Goal: Task Accomplishment & Management: Complete application form

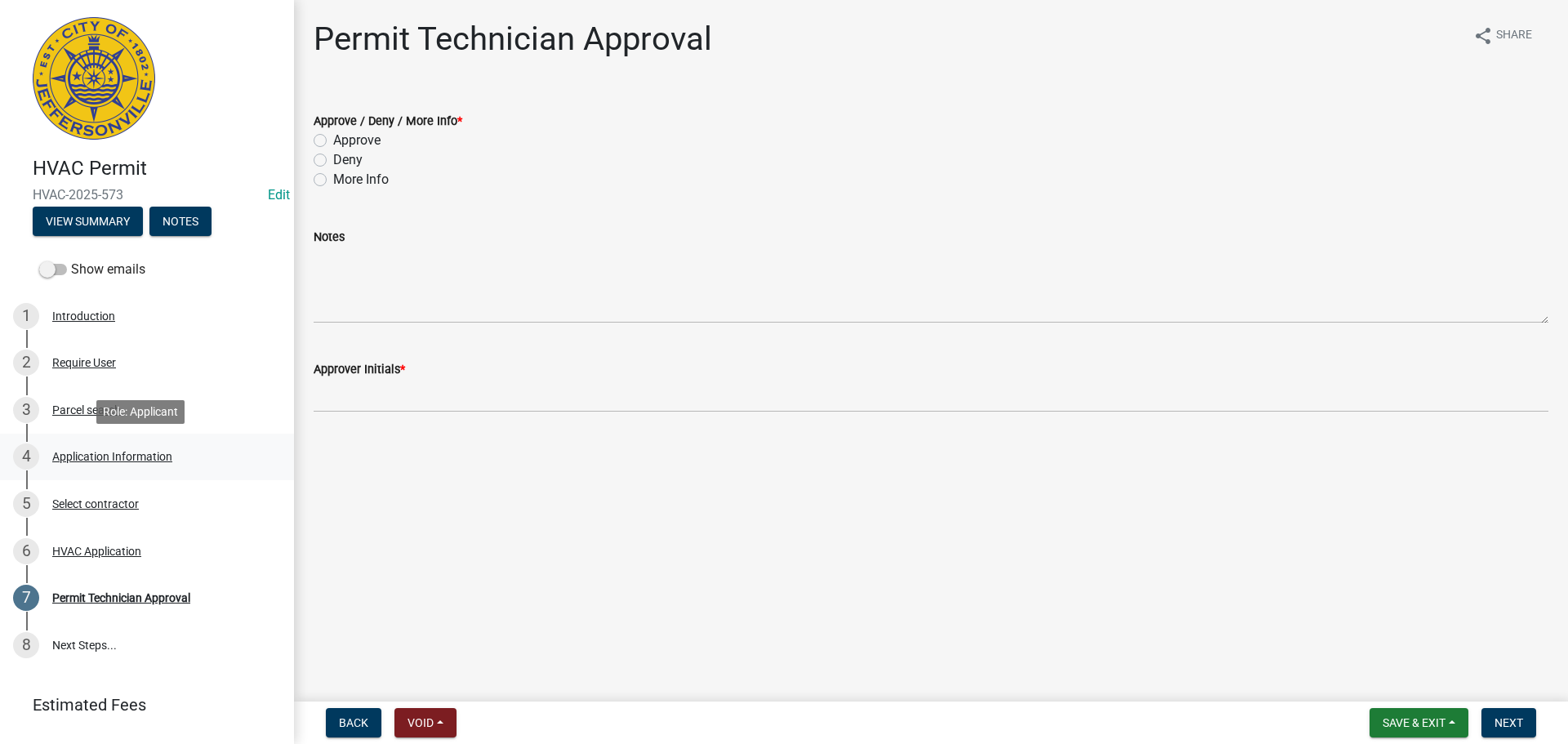
click at [109, 454] on div "Application Information" at bounding box center [113, 456] width 120 height 11
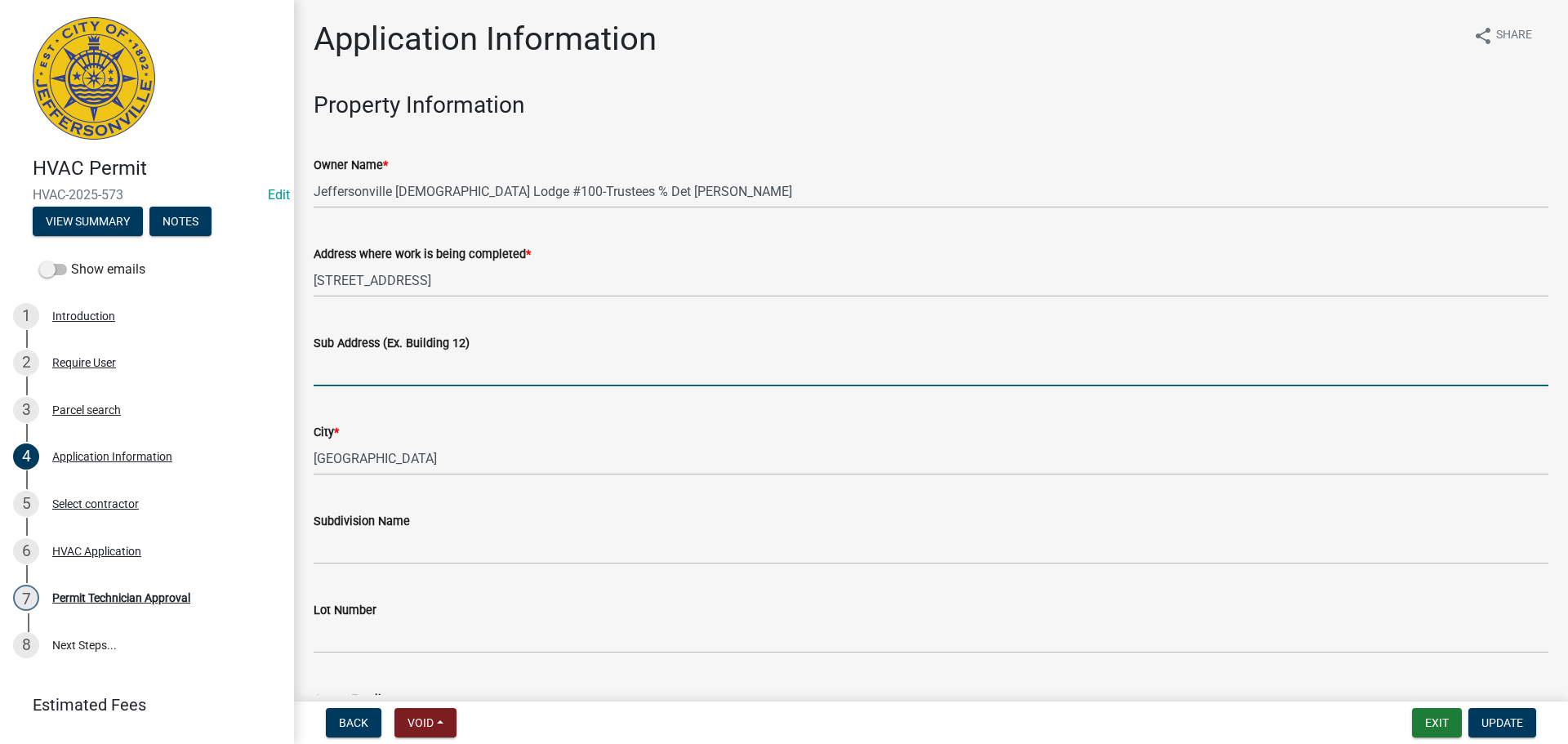
click at [478, 372] on input "Sub Address (Ex. Building 12)" at bounding box center [930, 369] width 1234 height 33
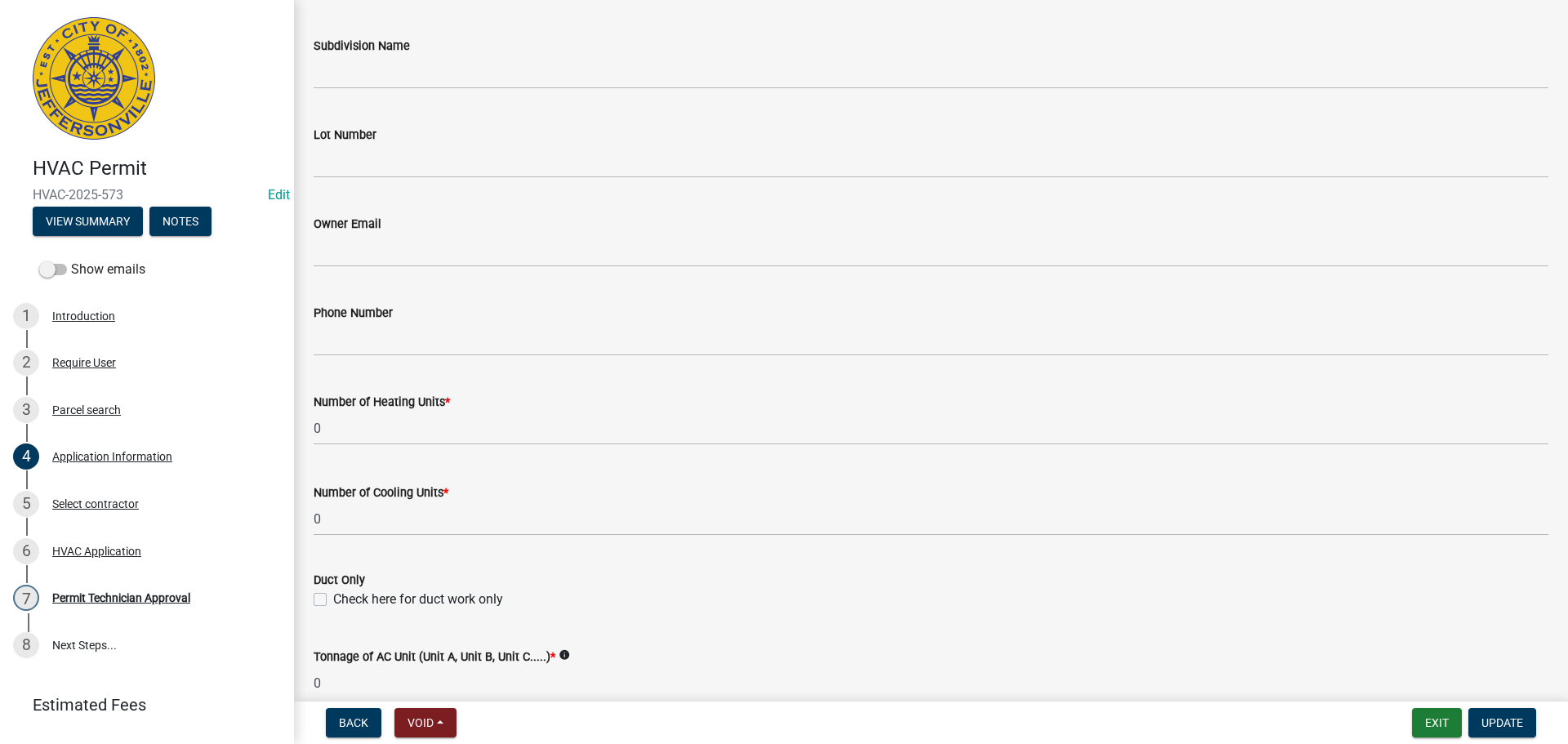
scroll to position [446, 0]
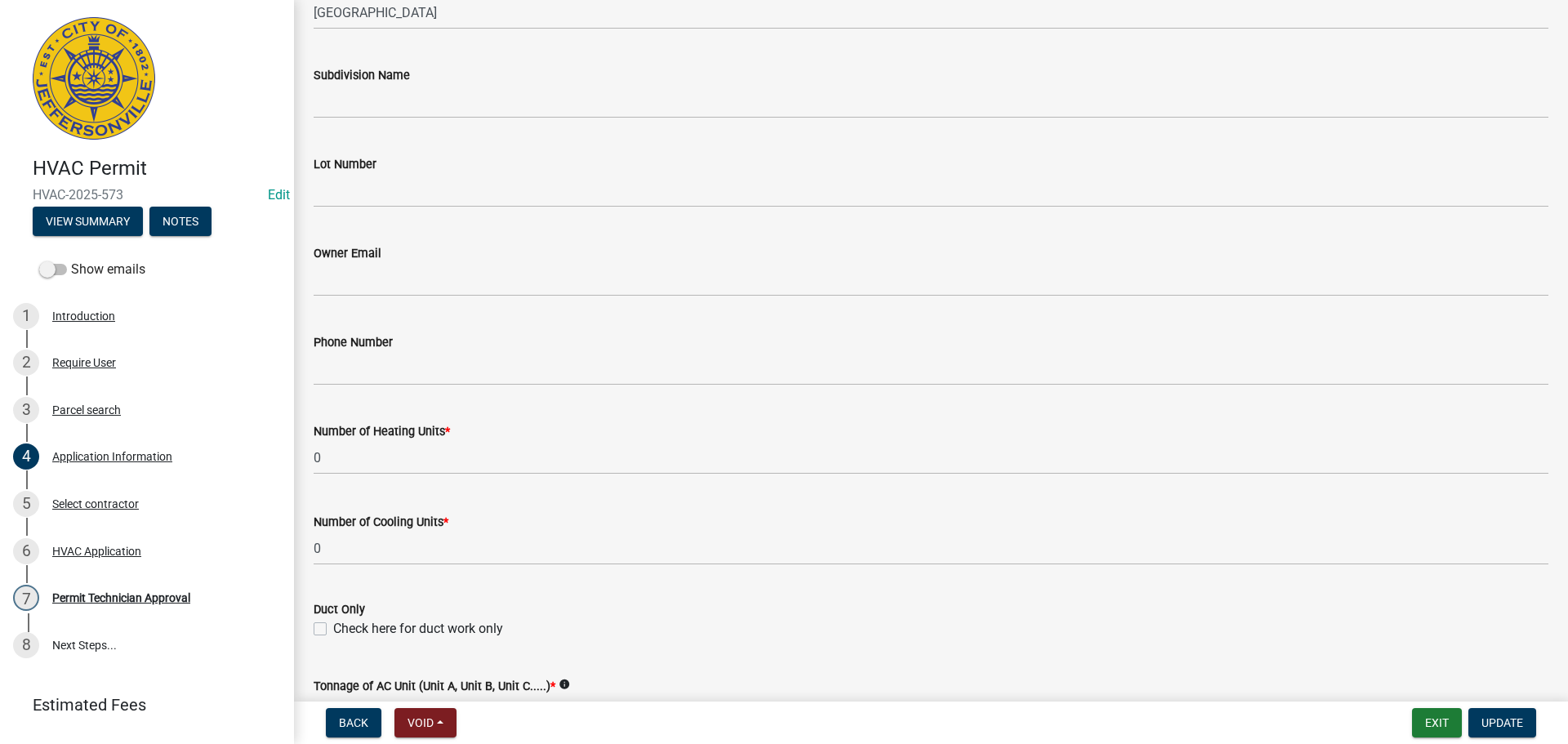
type input "[STREET_ADDRESS]"
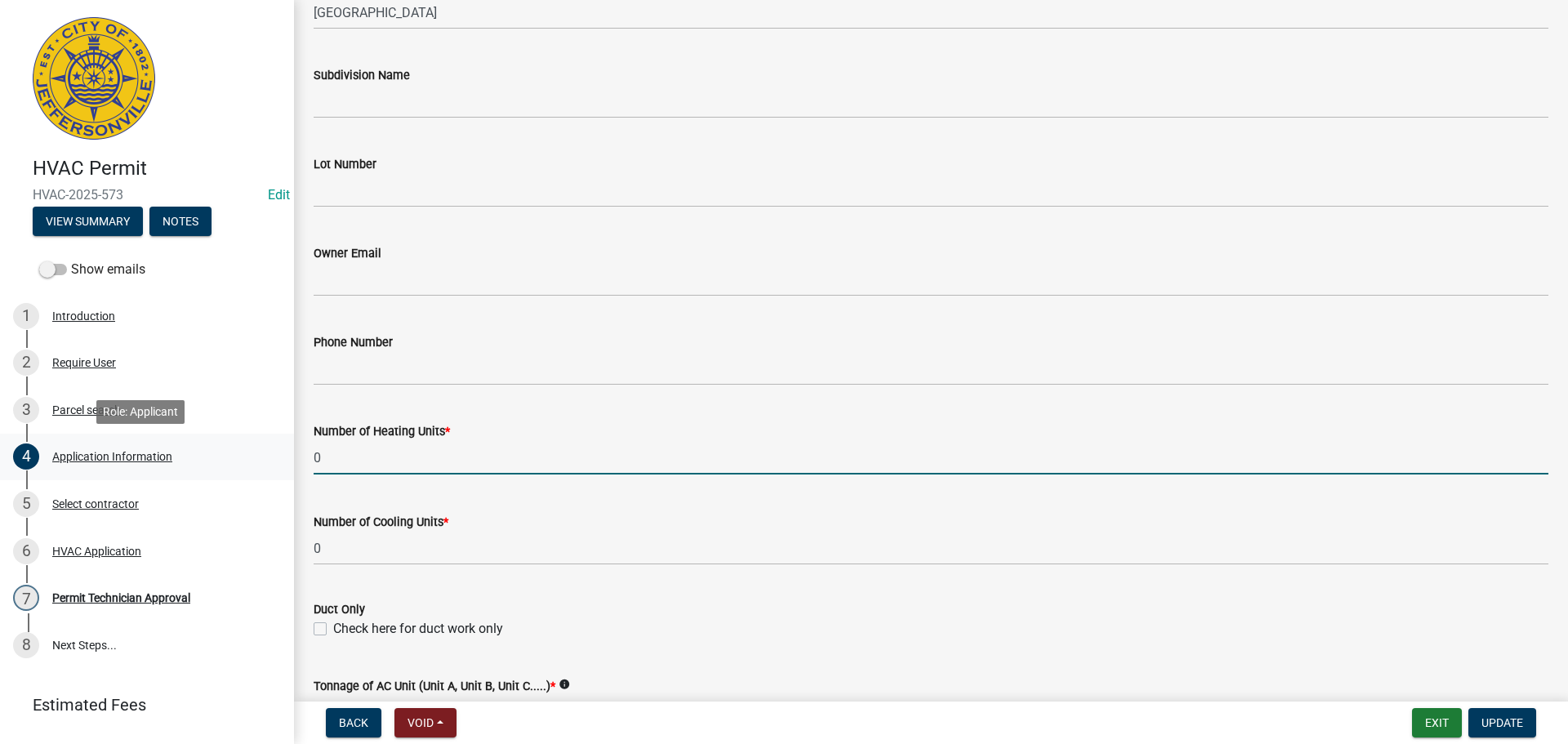
drag, startPoint x: 370, startPoint y: 458, endPoint x: 272, endPoint y: 458, distance: 98.0
click at [272, 458] on div "HVAC Permit HVAC-2025-573 Edit View Summary Notes Show emails 1 Introduction 2 …" at bounding box center [784, 372] width 1568 height 744
type input "1"
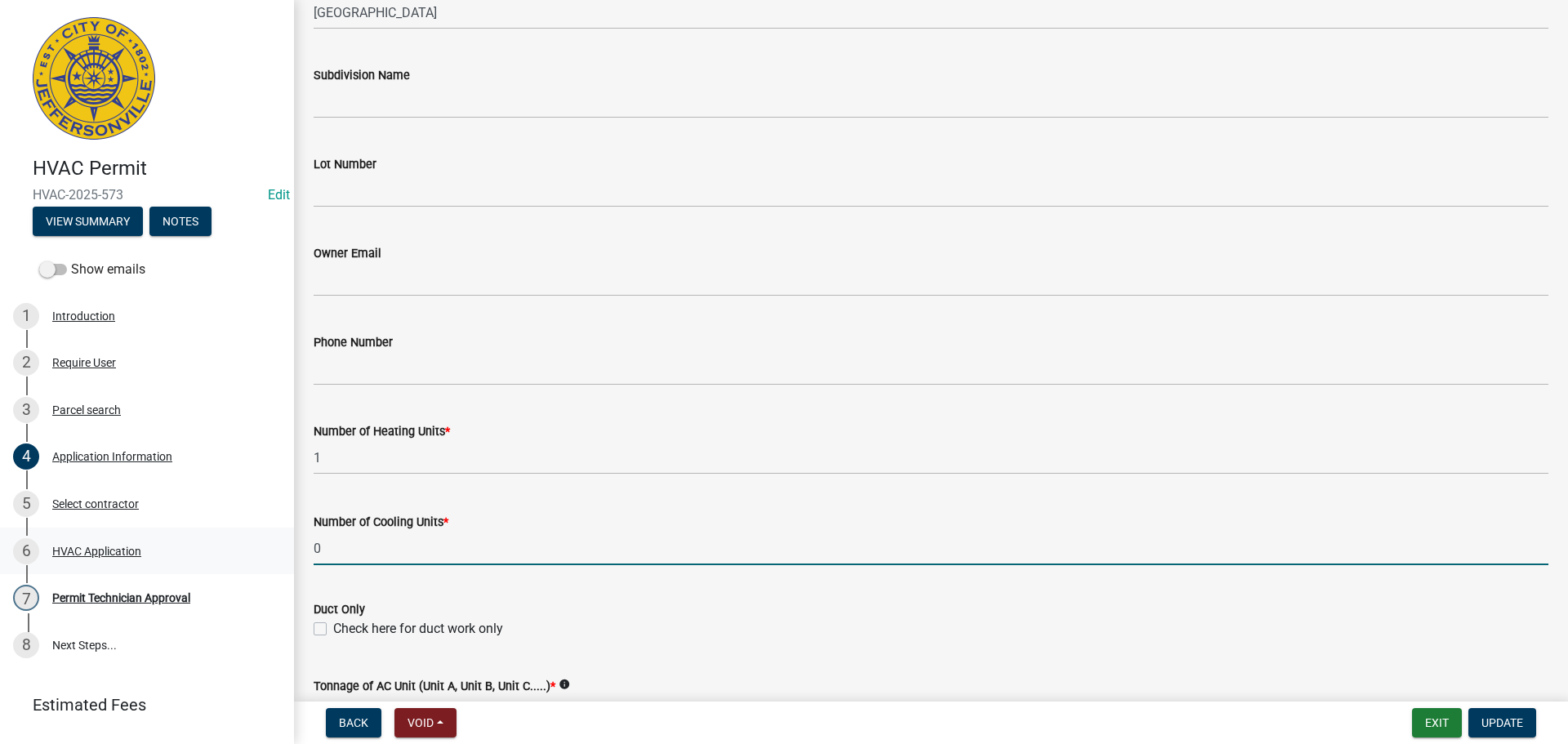
drag, startPoint x: 363, startPoint y: 548, endPoint x: 270, endPoint y: 555, distance: 93.3
click at [270, 555] on div "HVAC Permit HVAC-2025-573 Edit View Summary Notes Show emails 1 Introduction 2 …" at bounding box center [784, 372] width 1568 height 744
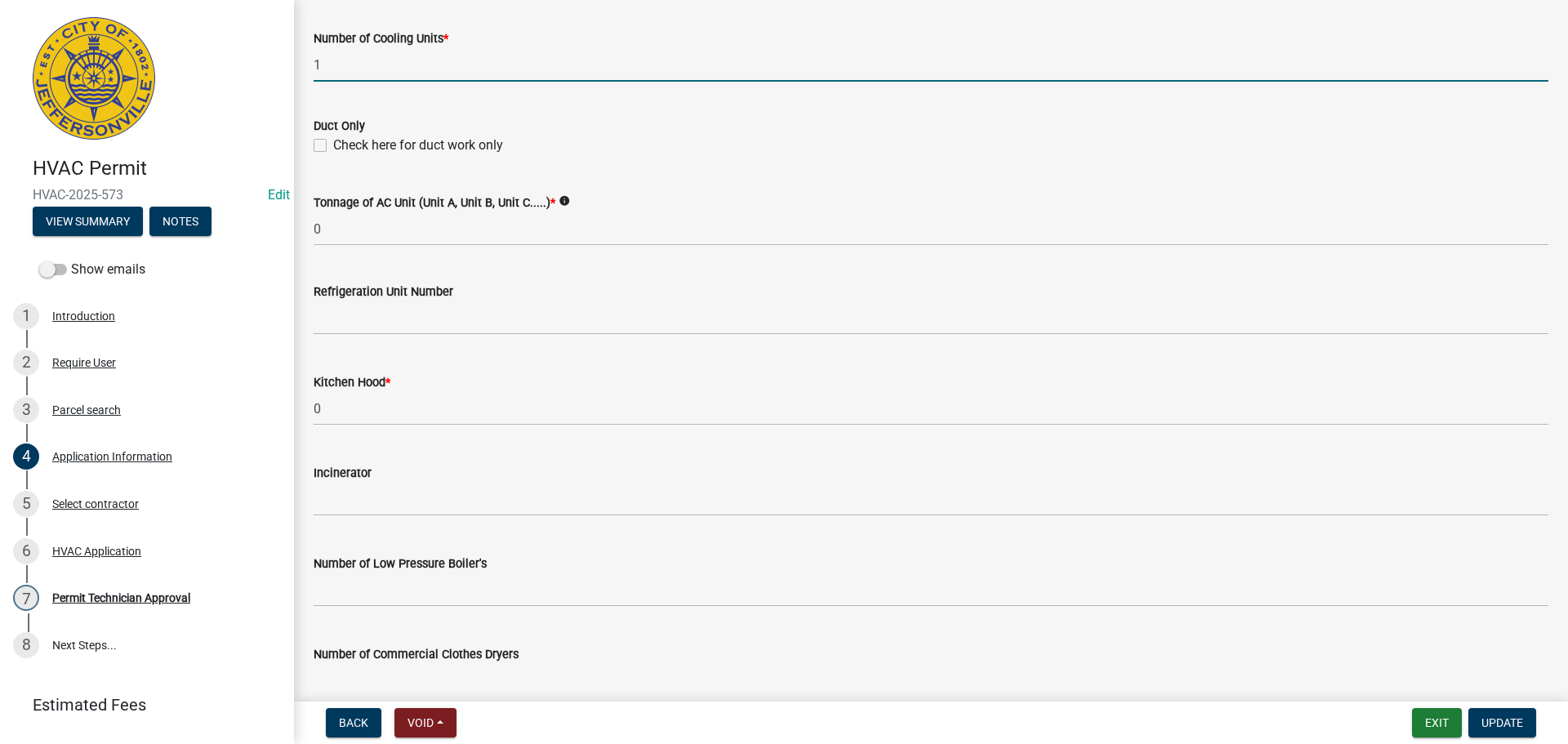
scroll to position [936, 0]
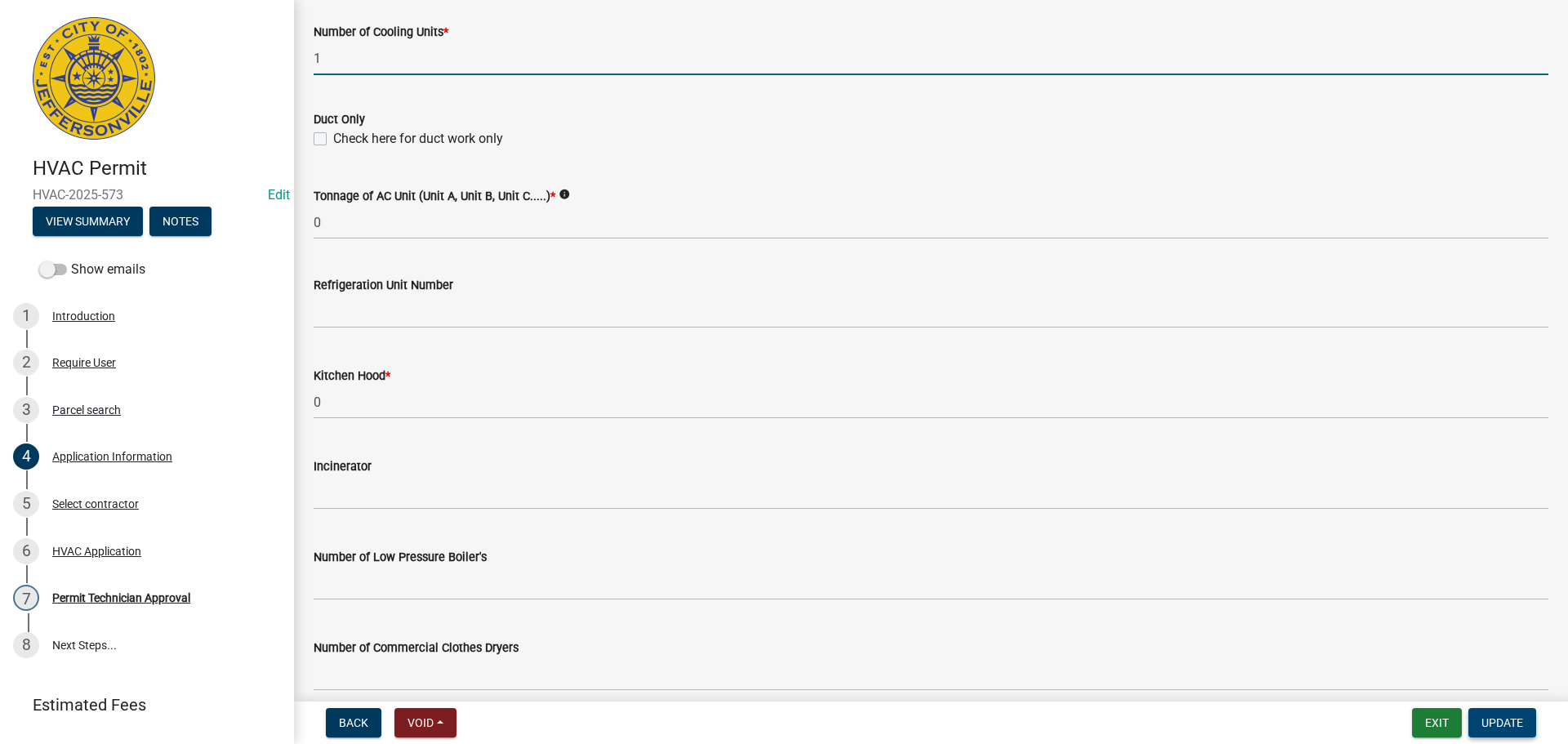
type input "1"
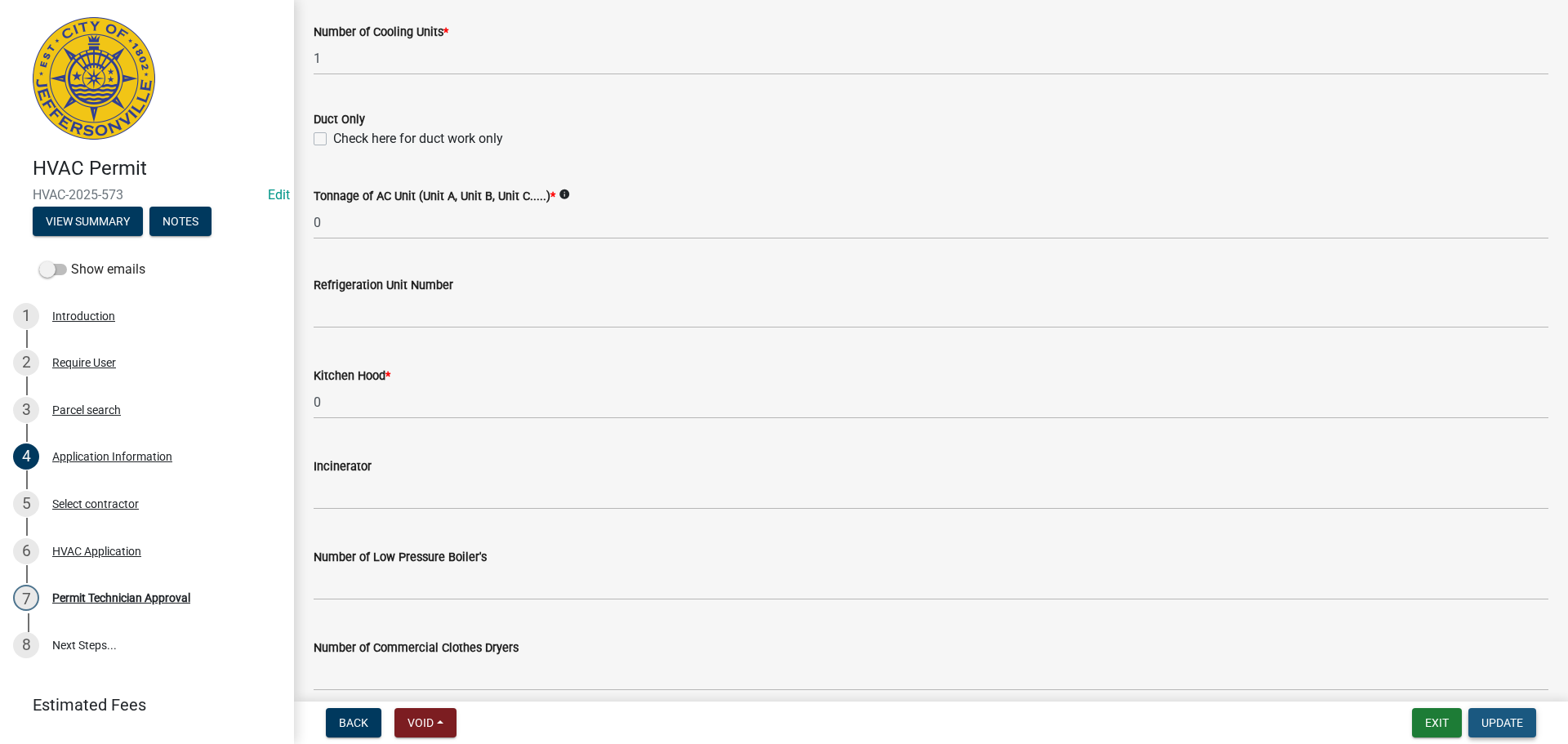
click at [1516, 724] on span "Update" at bounding box center [1502, 723] width 42 height 13
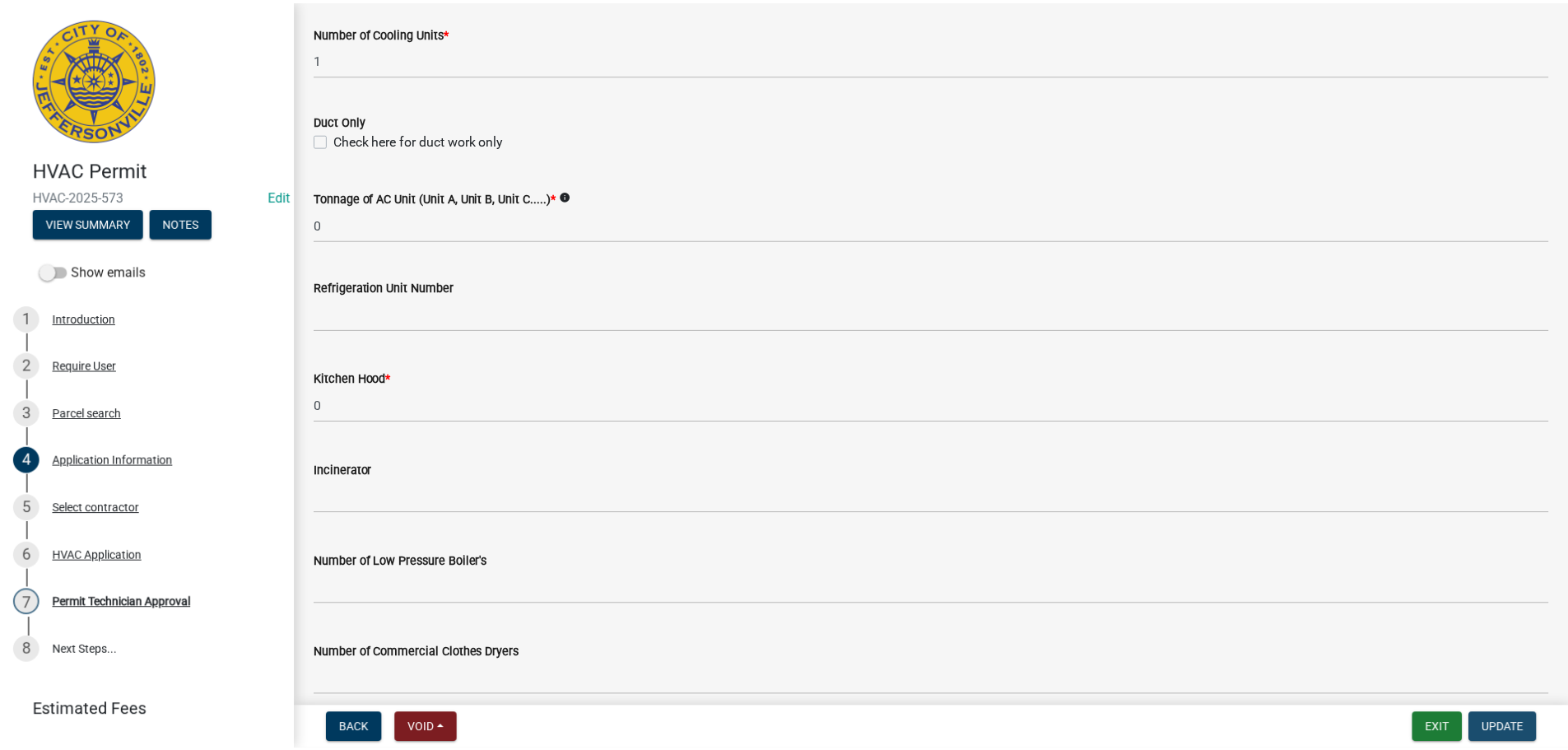
scroll to position [0, 0]
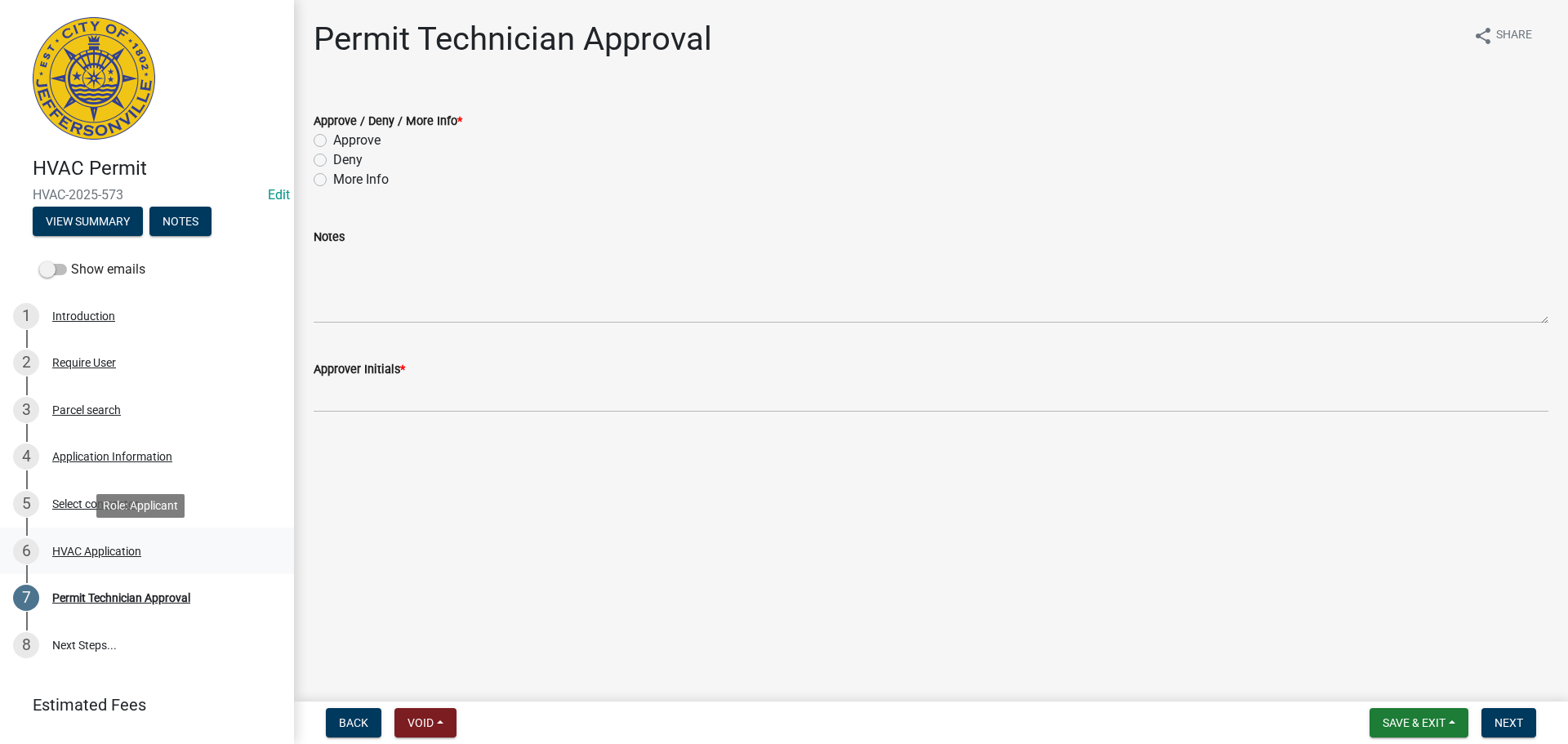
click at [96, 555] on div "HVAC Application" at bounding box center [97, 551] width 89 height 11
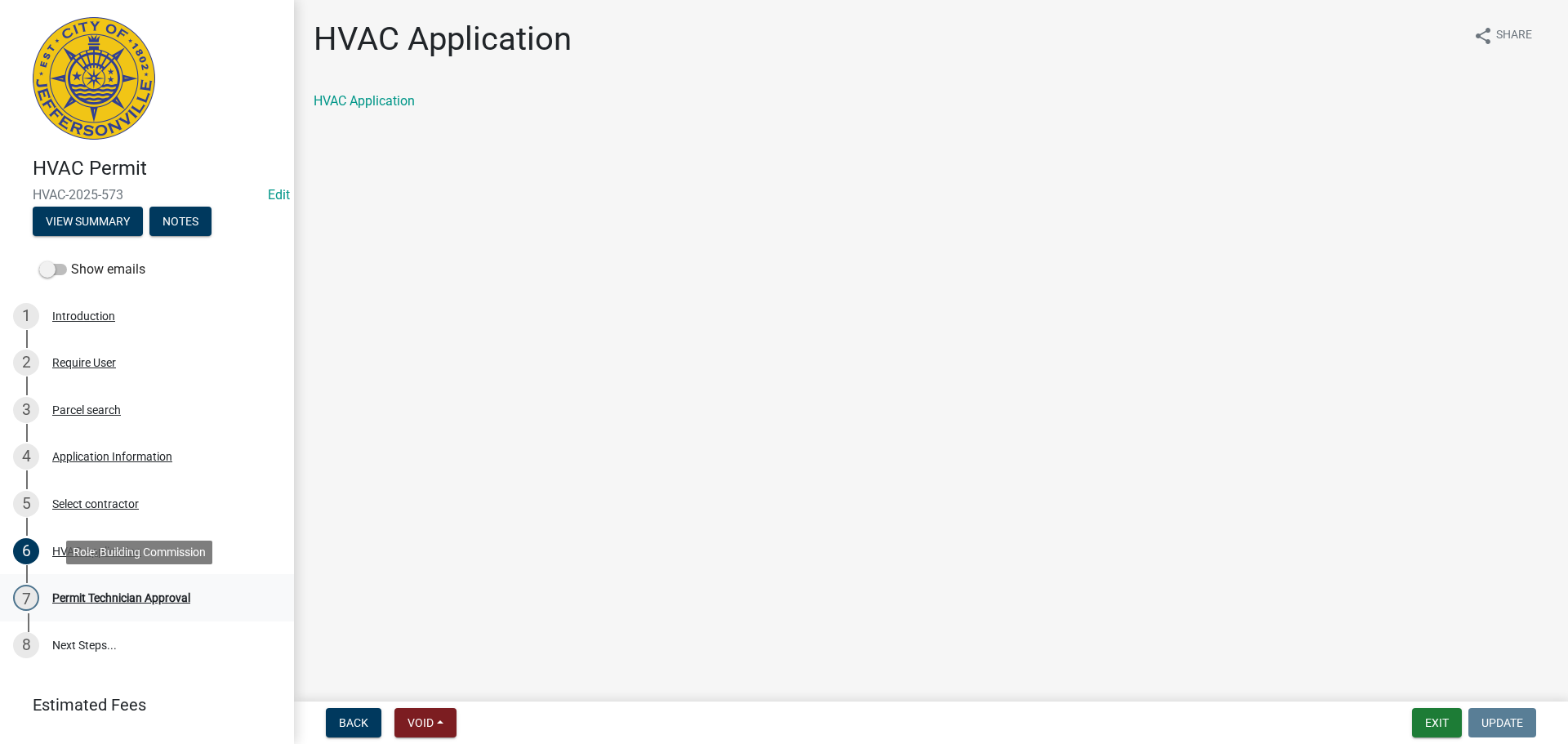
click at [114, 592] on div "Permit Technician Approval" at bounding box center [121, 598] width 138 height 11
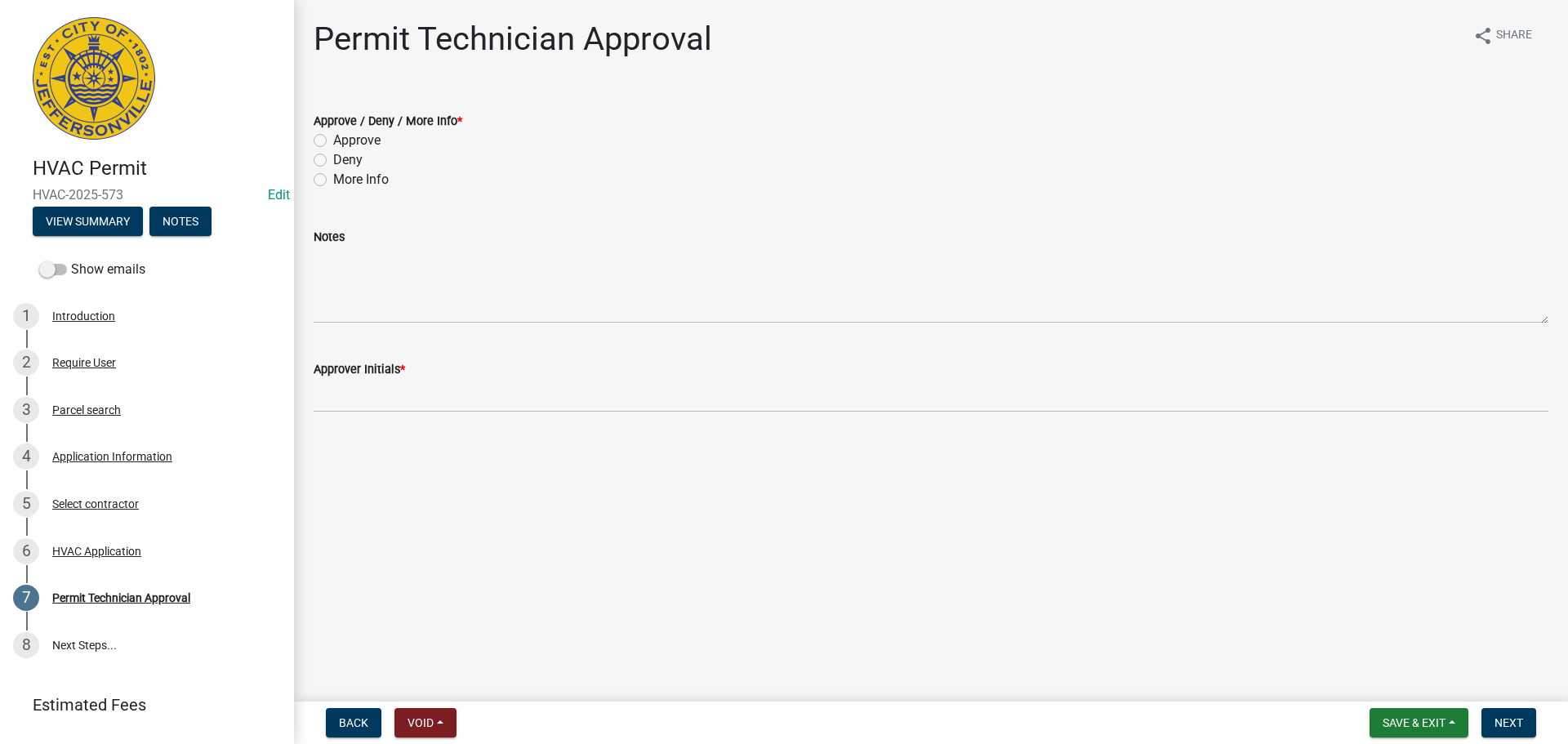
click at [359, 137] on label "Approve" at bounding box center [357, 141] width 48 height 19
click at [344, 137] on input "Approve" at bounding box center [338, 136] width 11 height 11
radio input "true"
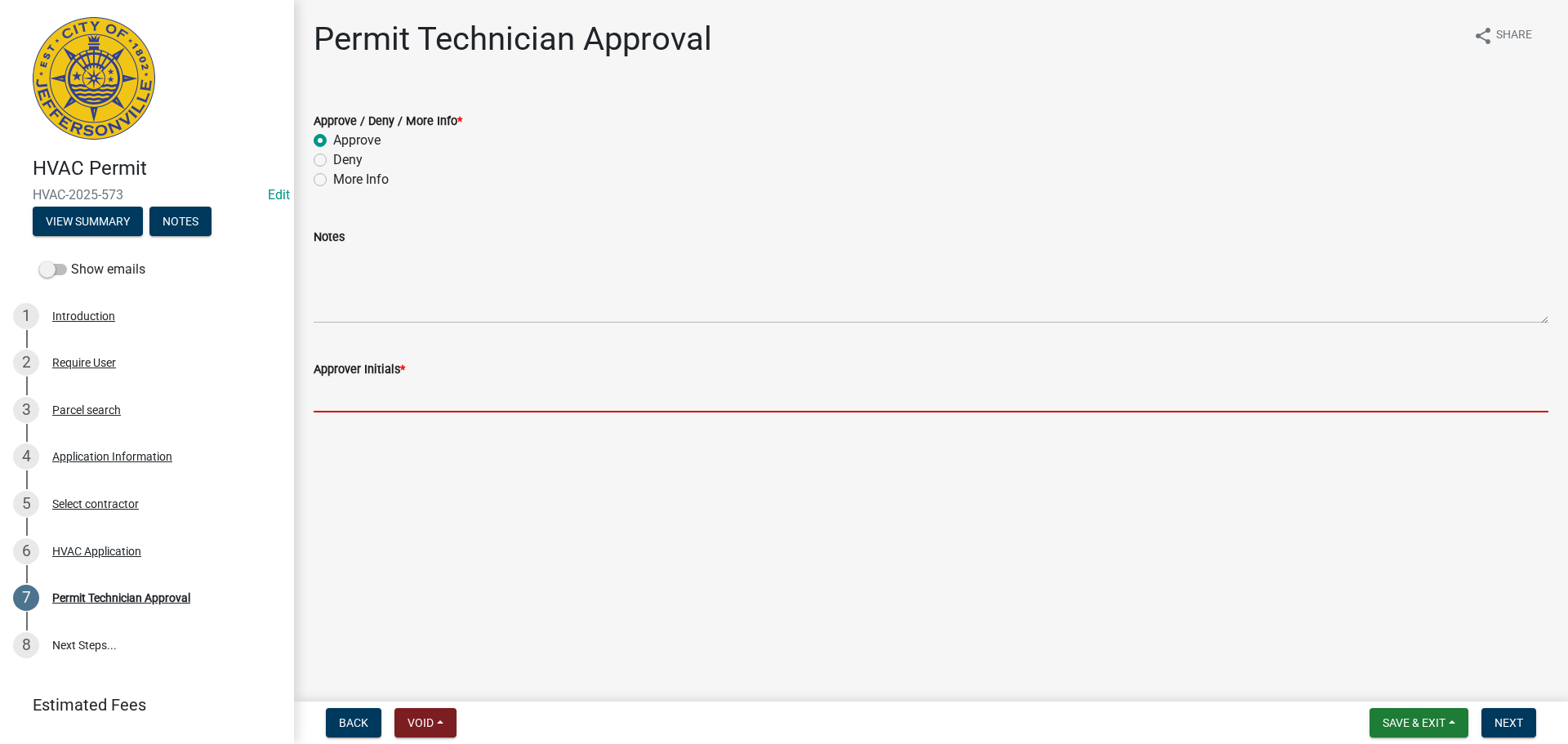
click at [374, 392] on input "Approver Initials *" at bounding box center [930, 395] width 1234 height 33
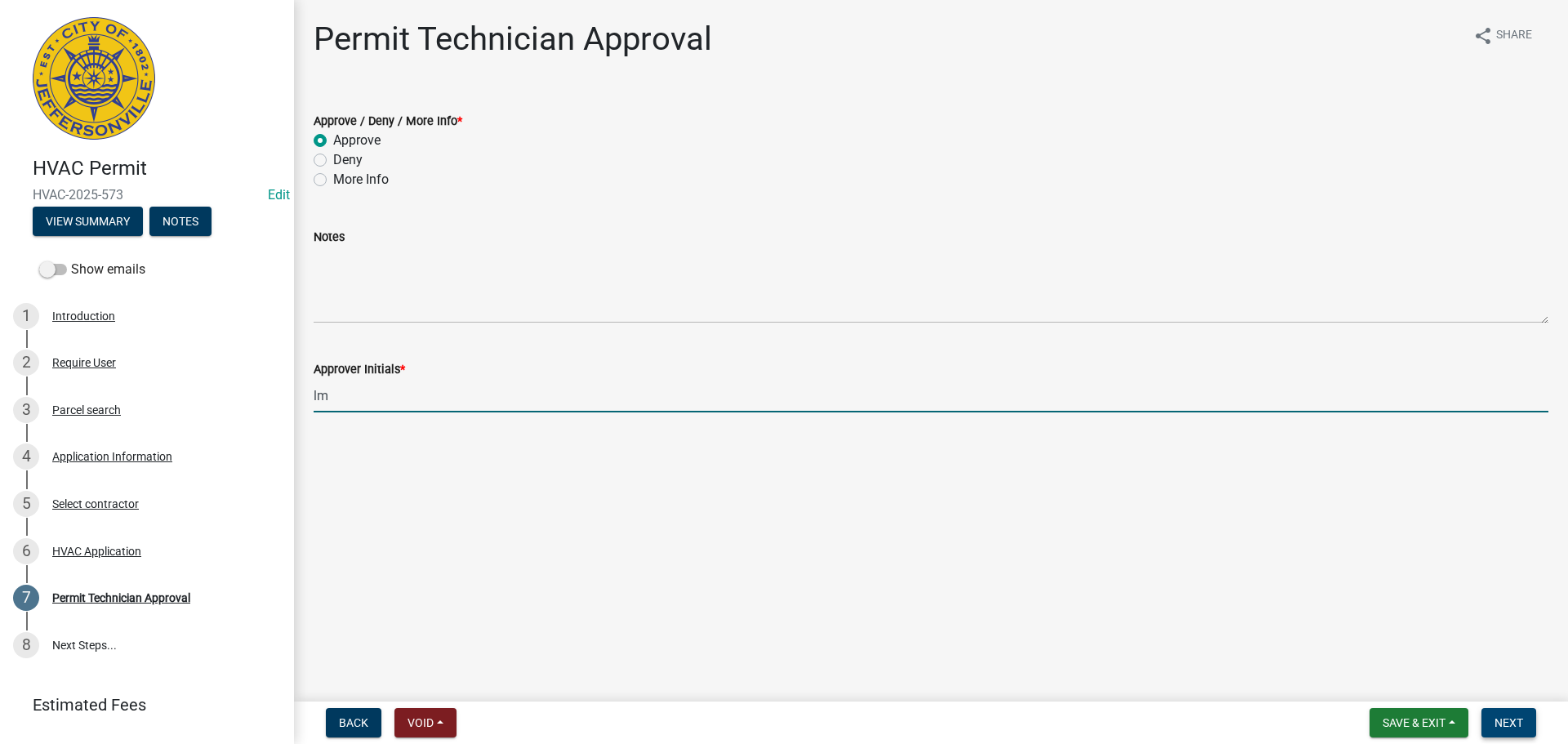
type input "lm"
click at [1526, 728] on button "Next" at bounding box center [1508, 722] width 54 height 30
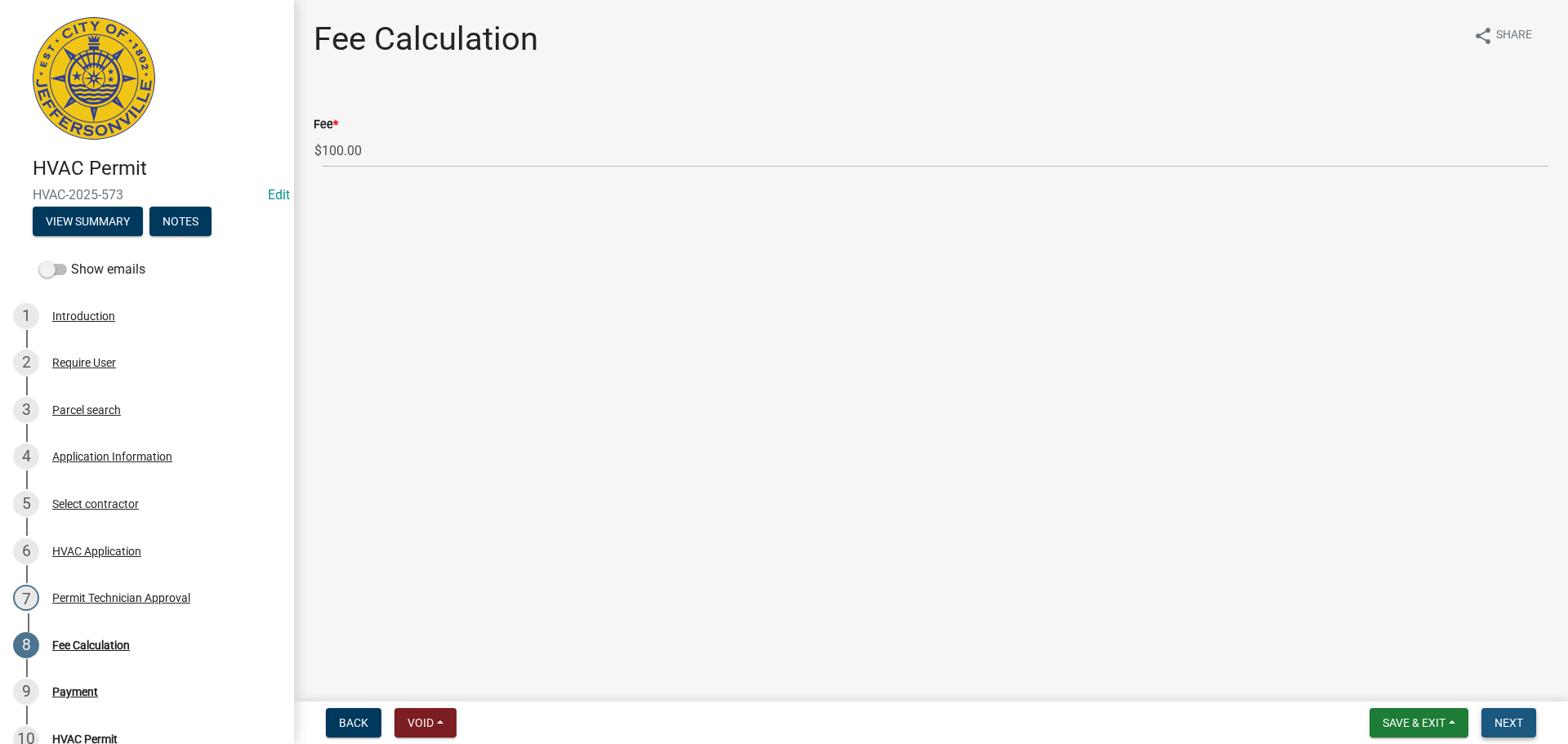
click at [1526, 726] on button "Next" at bounding box center [1508, 722] width 54 height 30
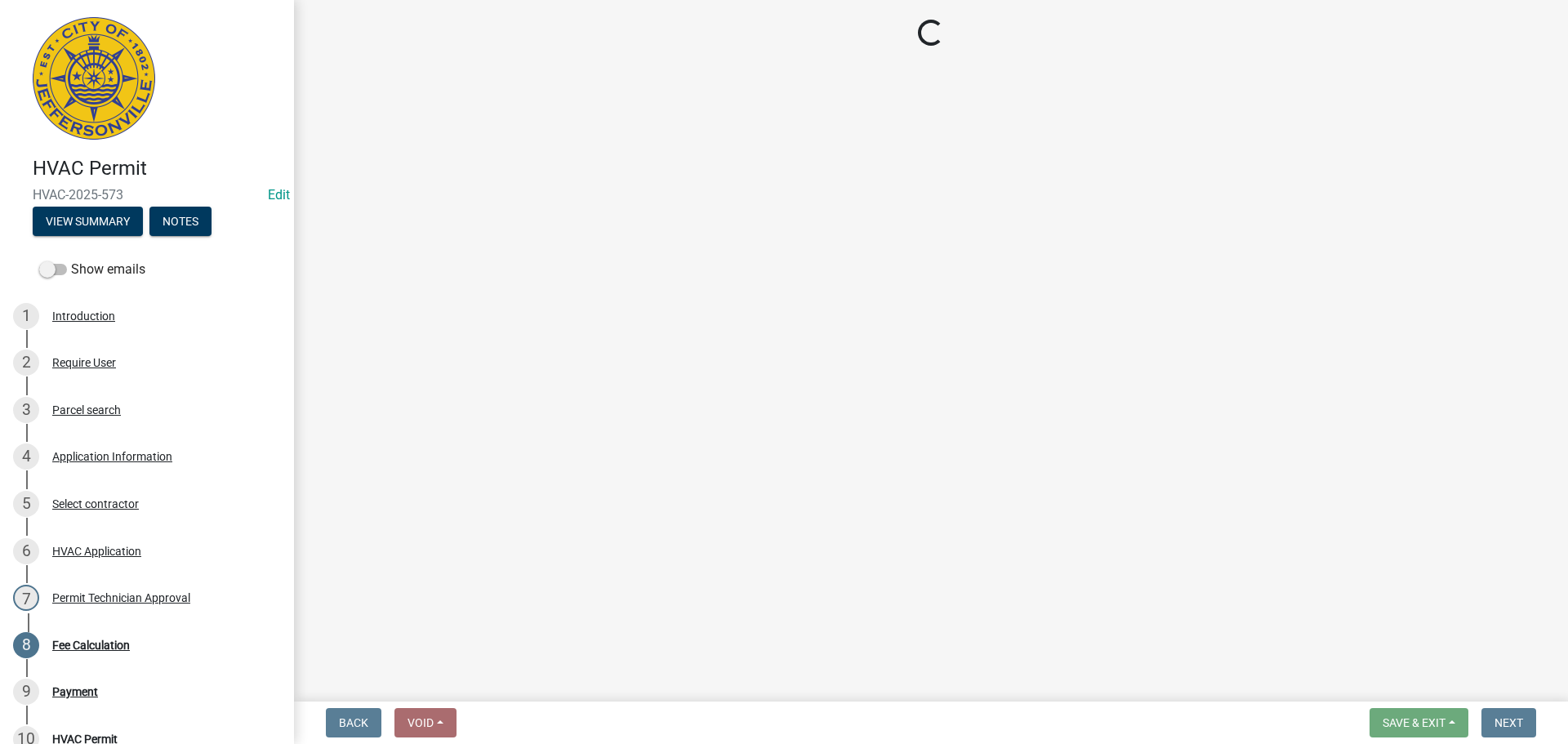
select select "3: 3"
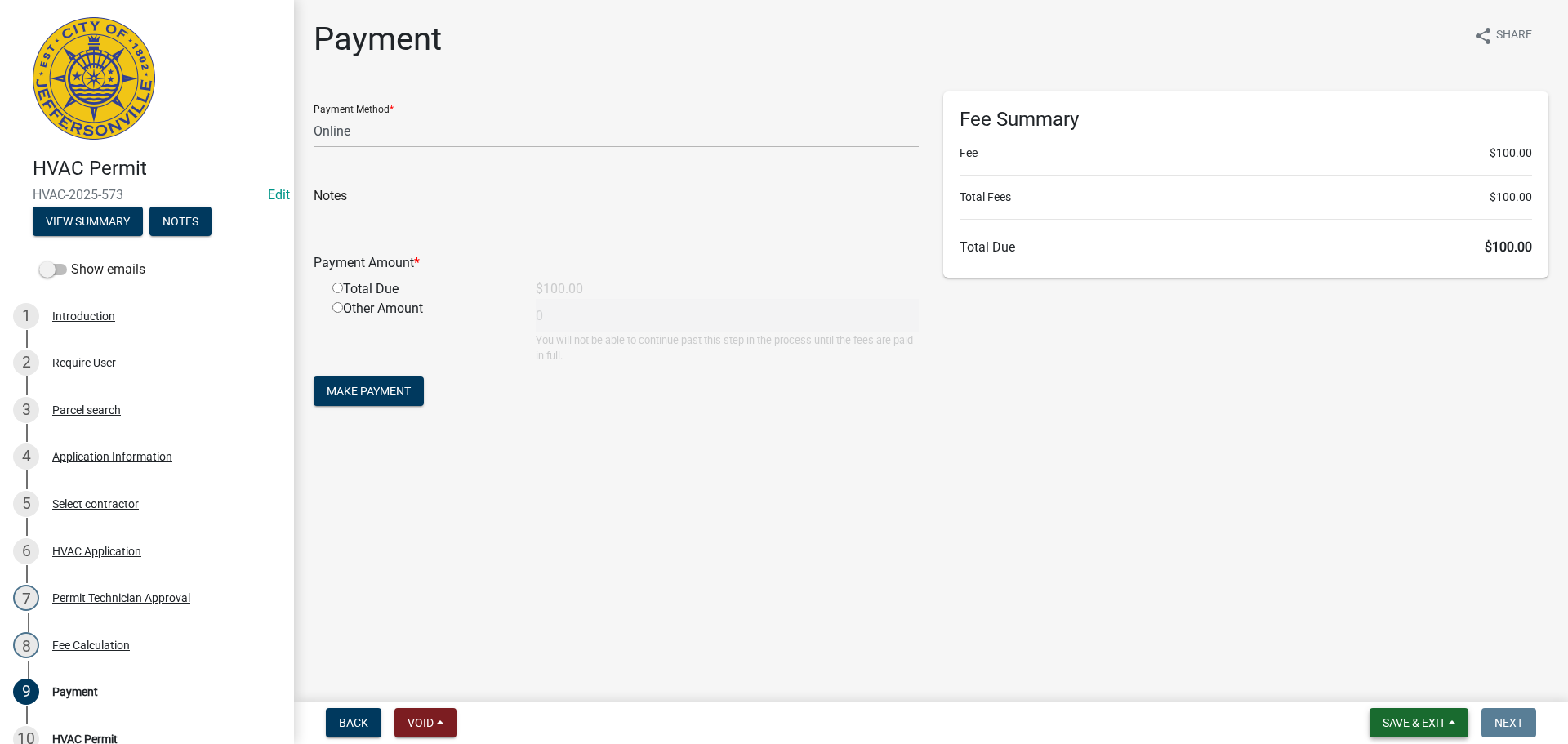
click at [1427, 717] on span "Save & Exit" at bounding box center [1414, 723] width 63 height 13
click at [1410, 678] on button "Save & Exit" at bounding box center [1403, 680] width 131 height 39
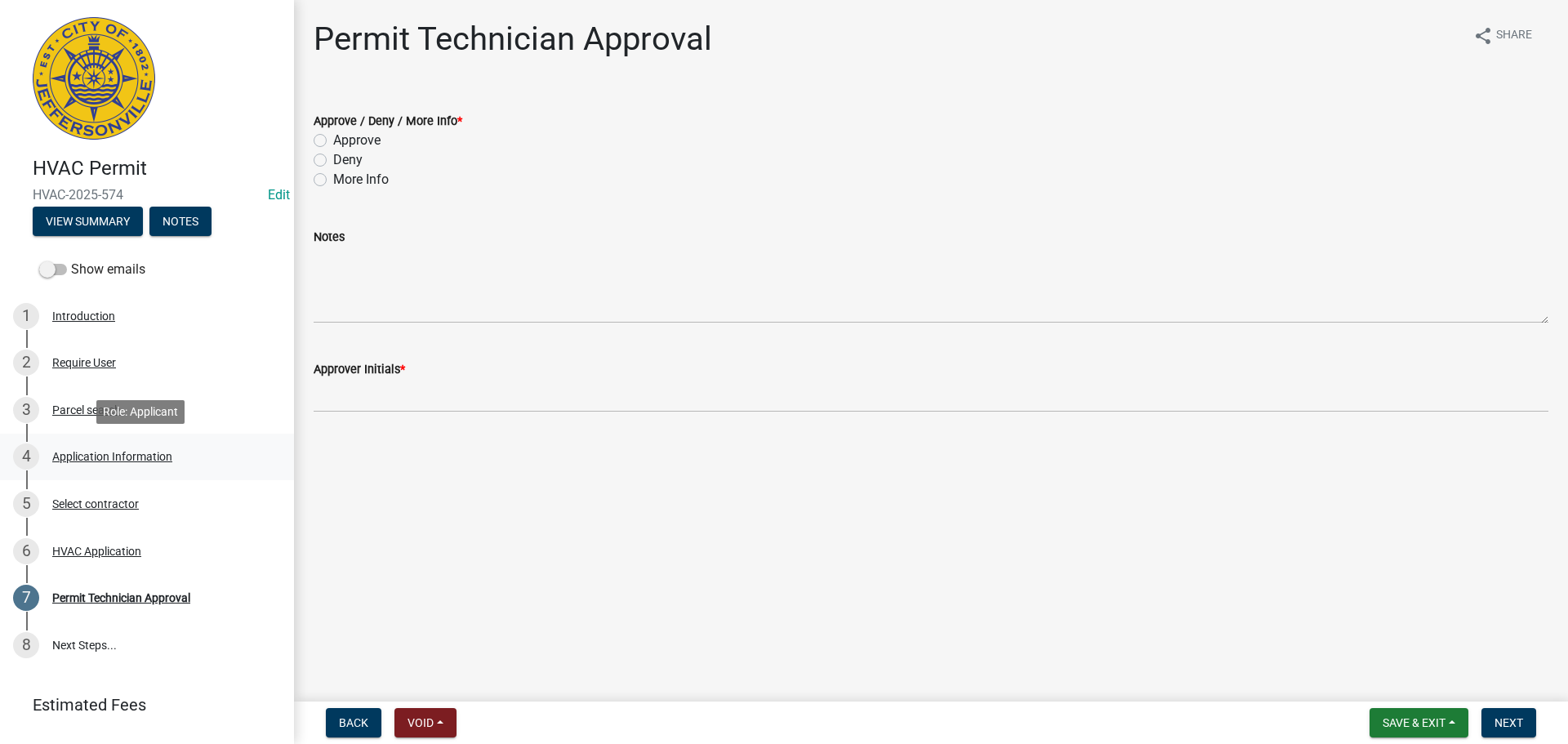
click at [91, 454] on div "Application Information" at bounding box center [113, 456] width 120 height 11
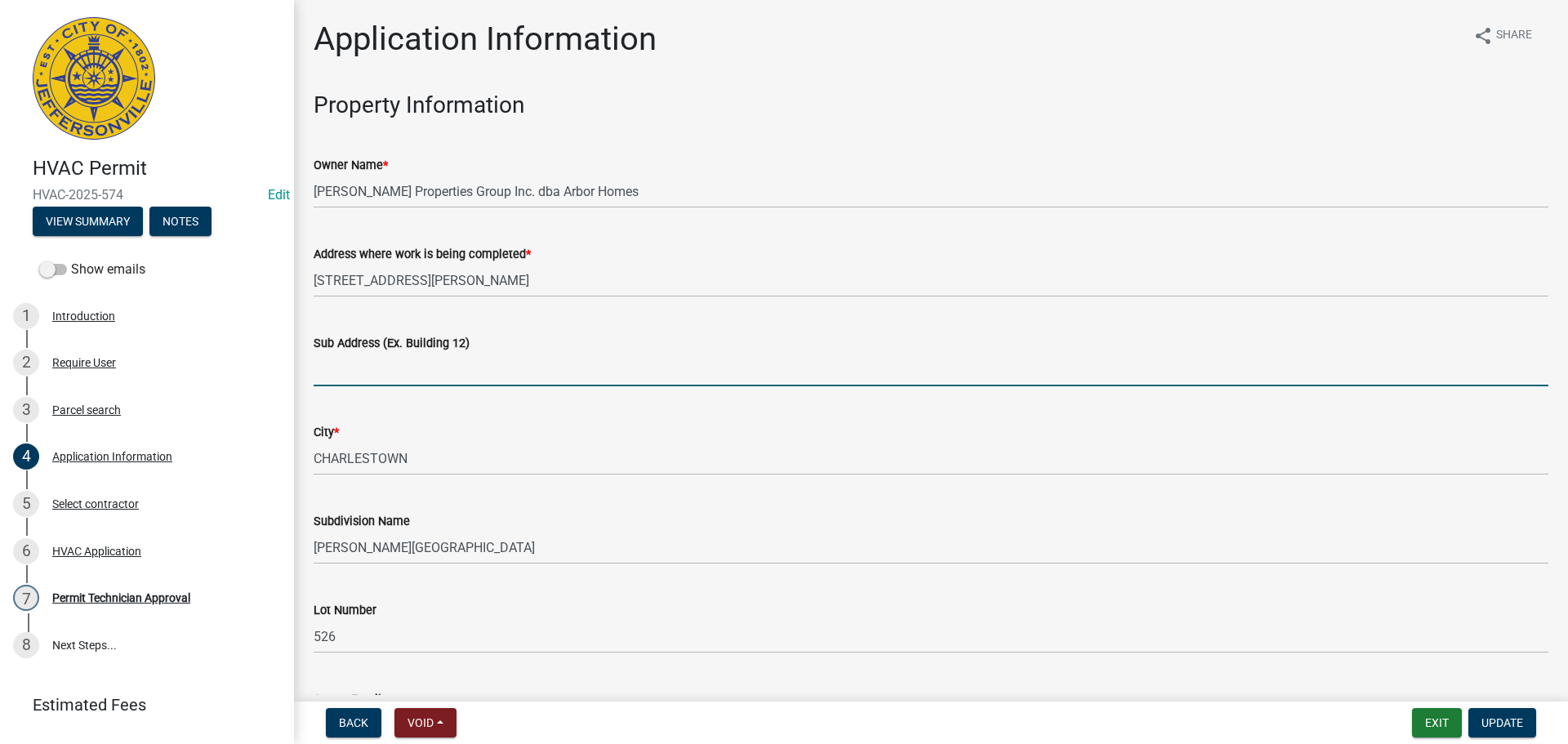
click at [411, 380] on input "Sub Address (Ex. Building 12)" at bounding box center [930, 369] width 1234 height 33
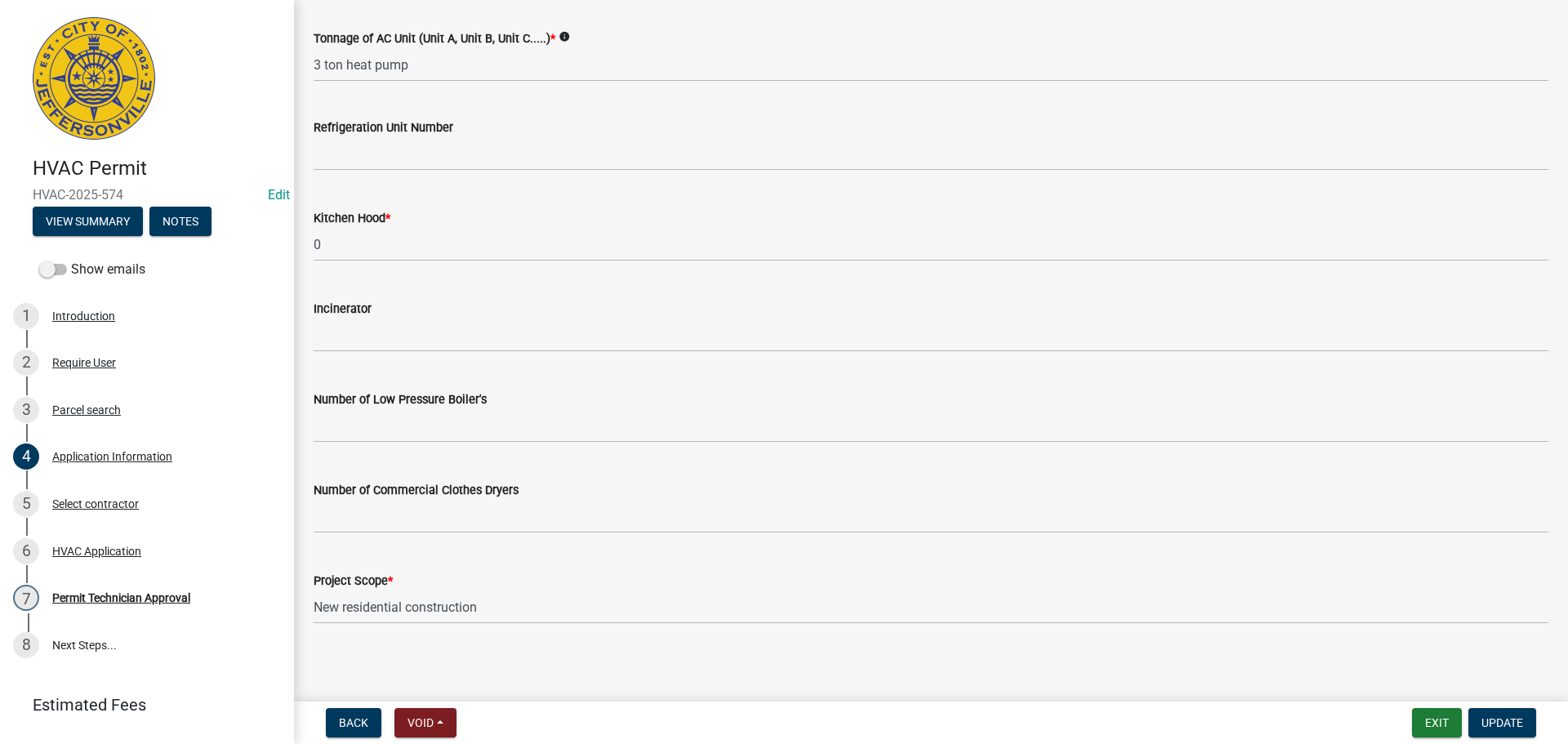
scroll to position [1099, 0]
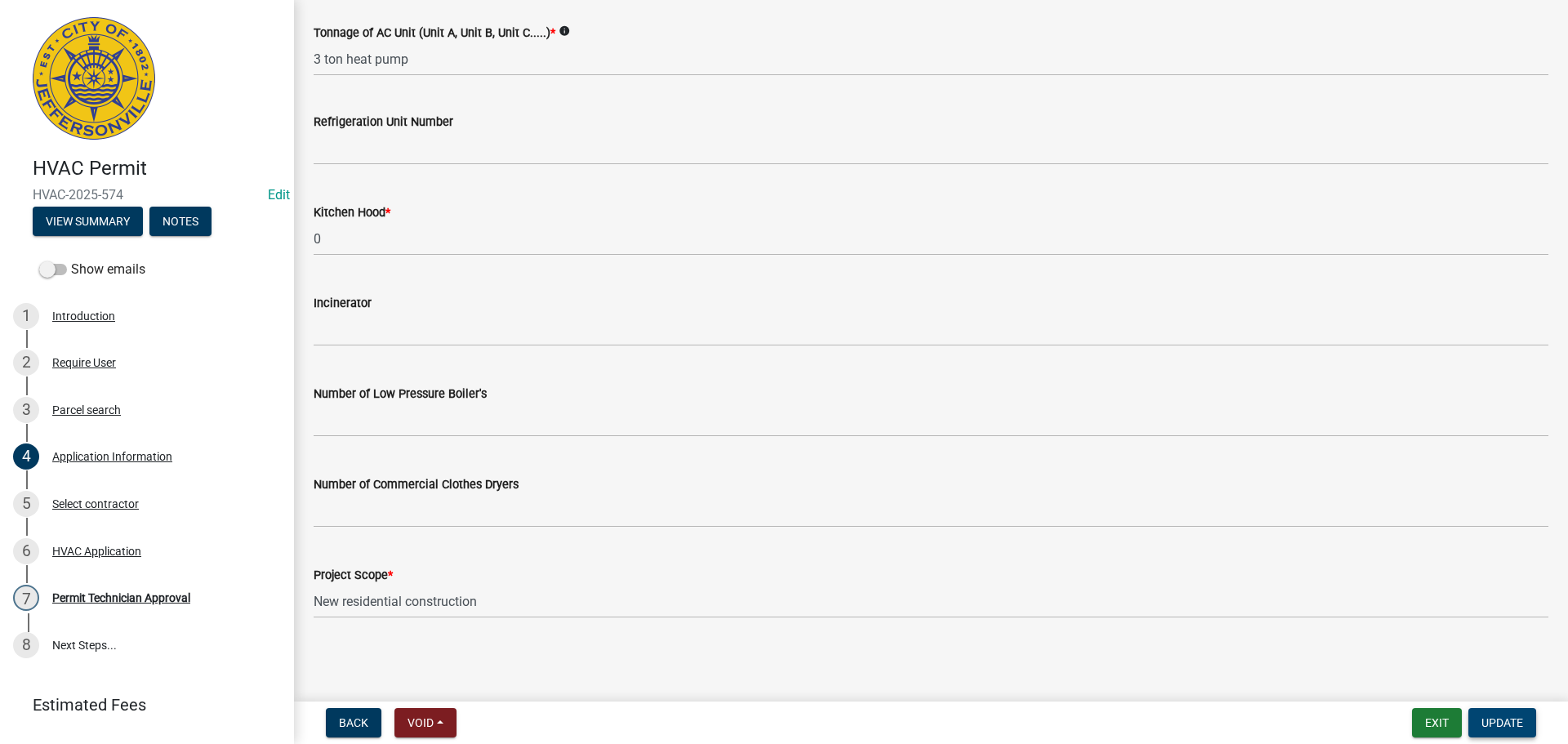
type input "[STREET_ADDRESS][PERSON_NAME]"
click at [1476, 724] on button "Update" at bounding box center [1501, 722] width 68 height 30
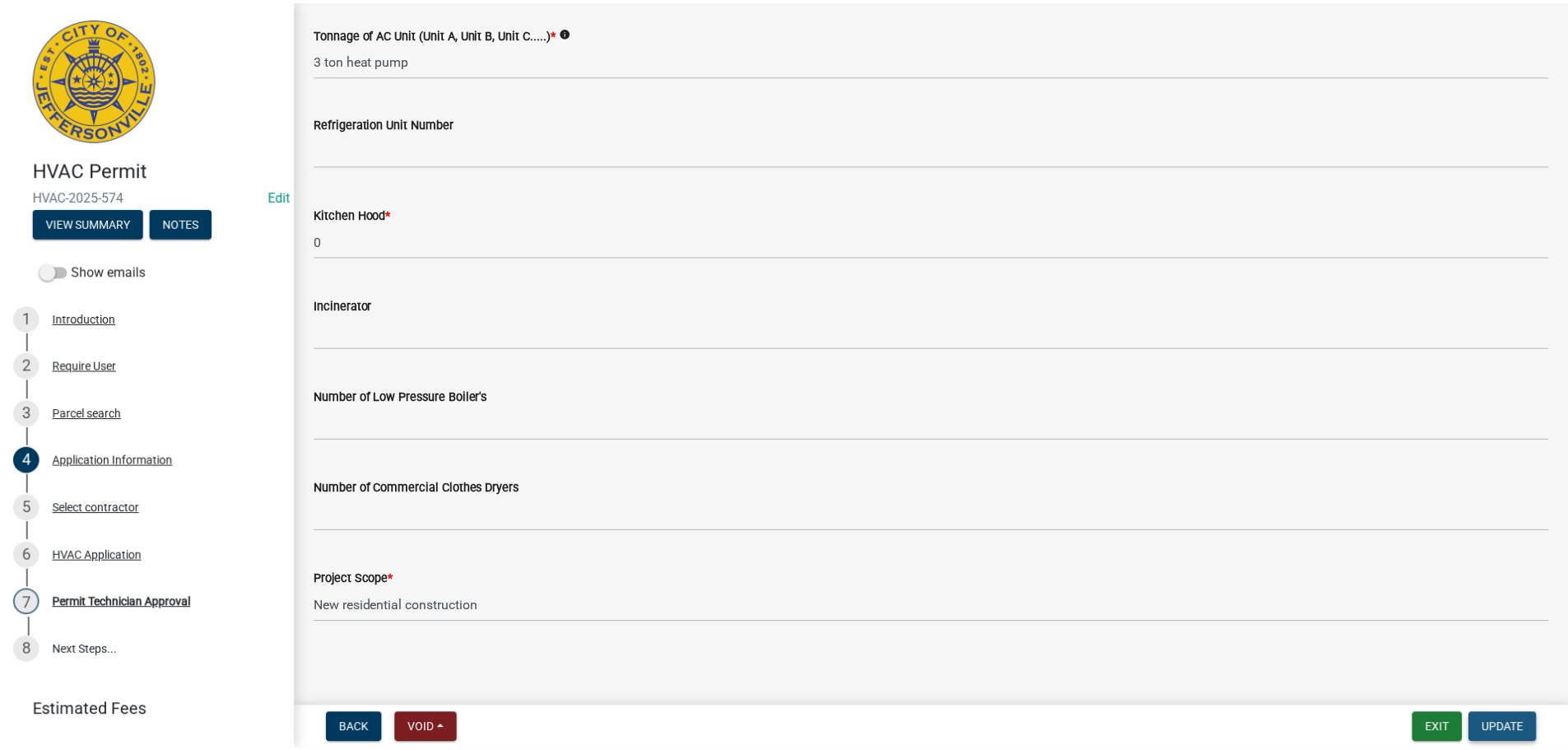
scroll to position [0, 0]
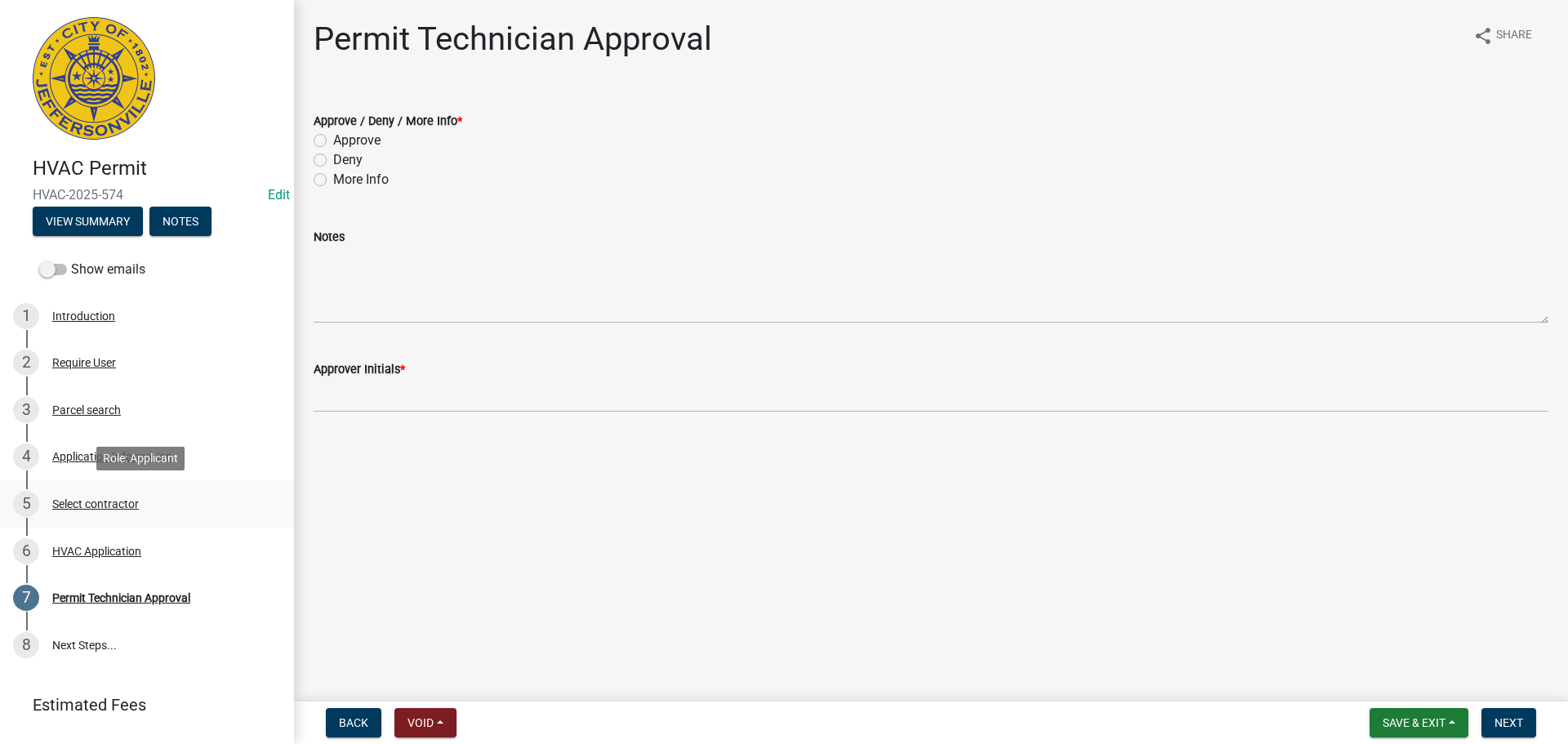
click at [97, 499] on div "Select contractor" at bounding box center [96, 504] width 87 height 11
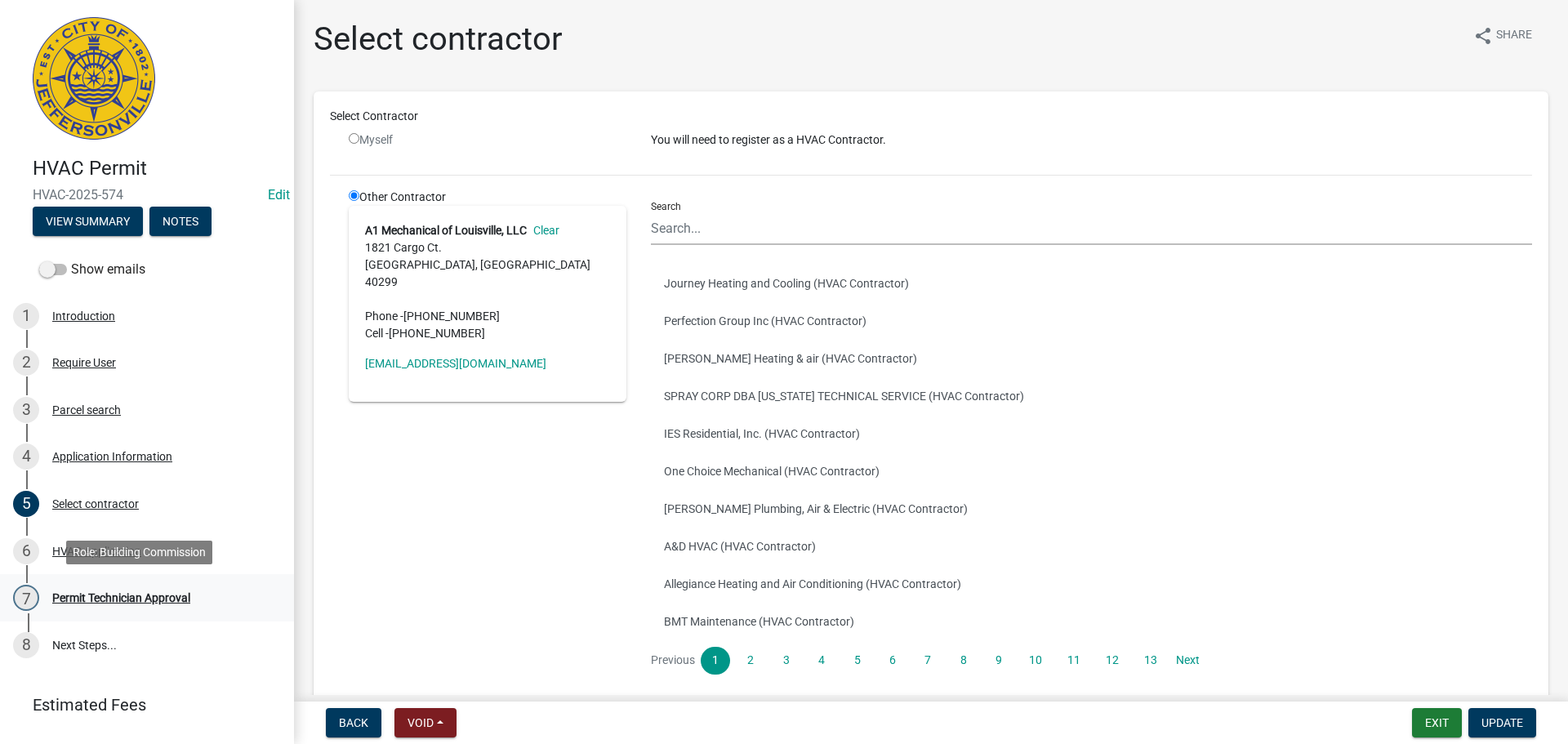
click at [92, 602] on div "Permit Technician Approval" at bounding box center [121, 598] width 138 height 11
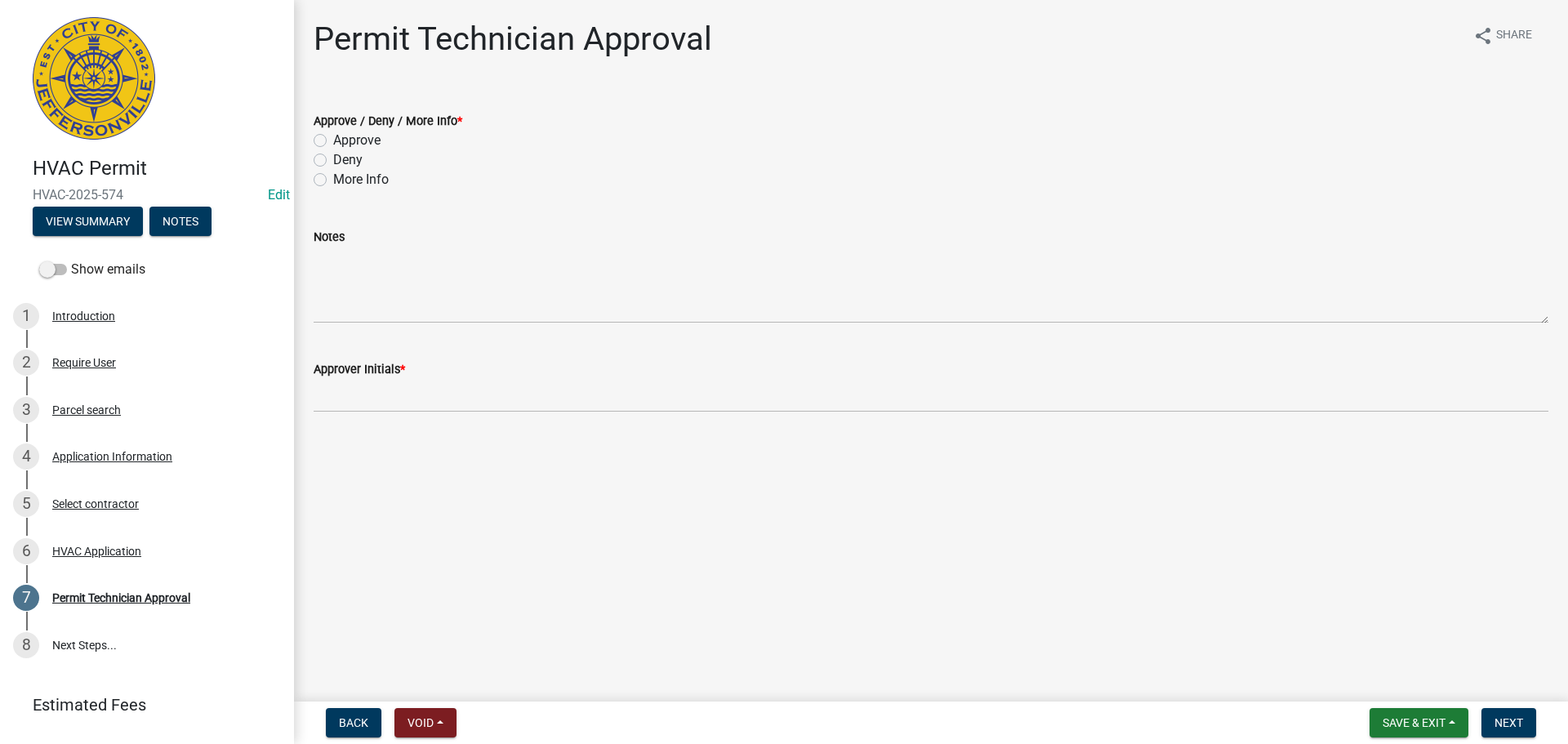
click at [367, 149] on label "Approve" at bounding box center [357, 141] width 48 height 19
click at [344, 142] on input "Approve" at bounding box center [338, 136] width 11 height 11
radio input "true"
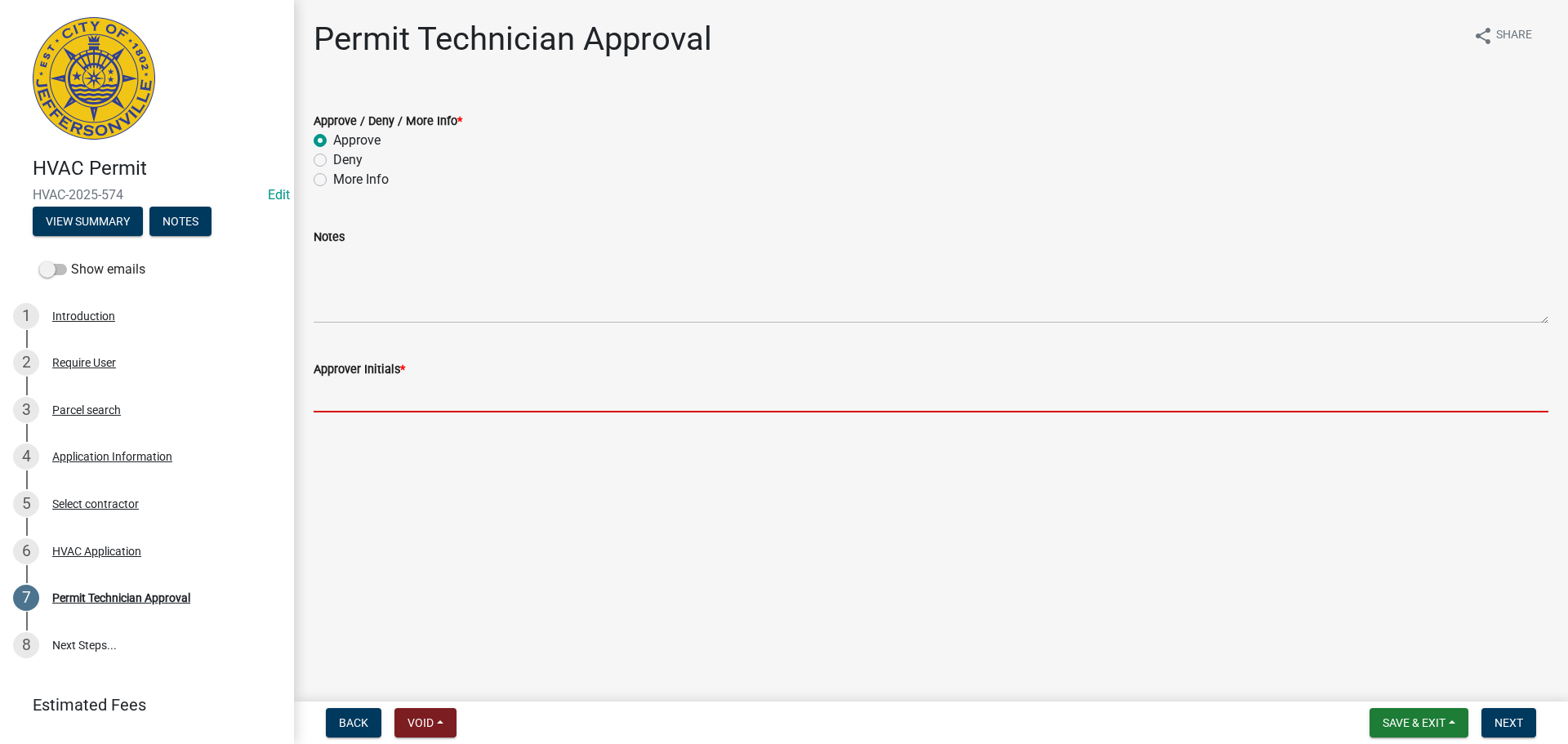
click at [403, 394] on input "Approver Initials *" at bounding box center [930, 395] width 1234 height 33
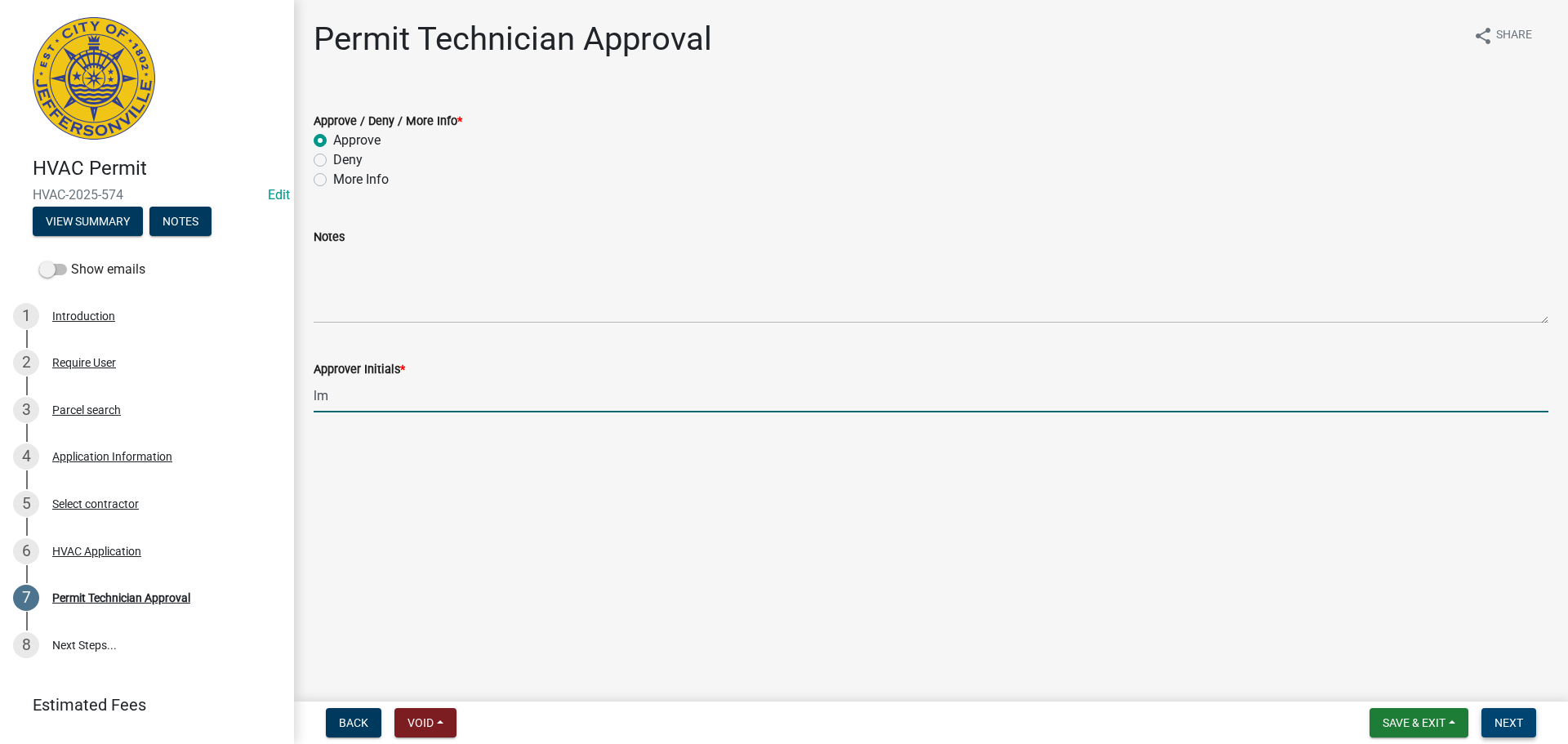
type input "lm"
click at [1512, 716] on span "Next" at bounding box center [1509, 723] width 29 height 13
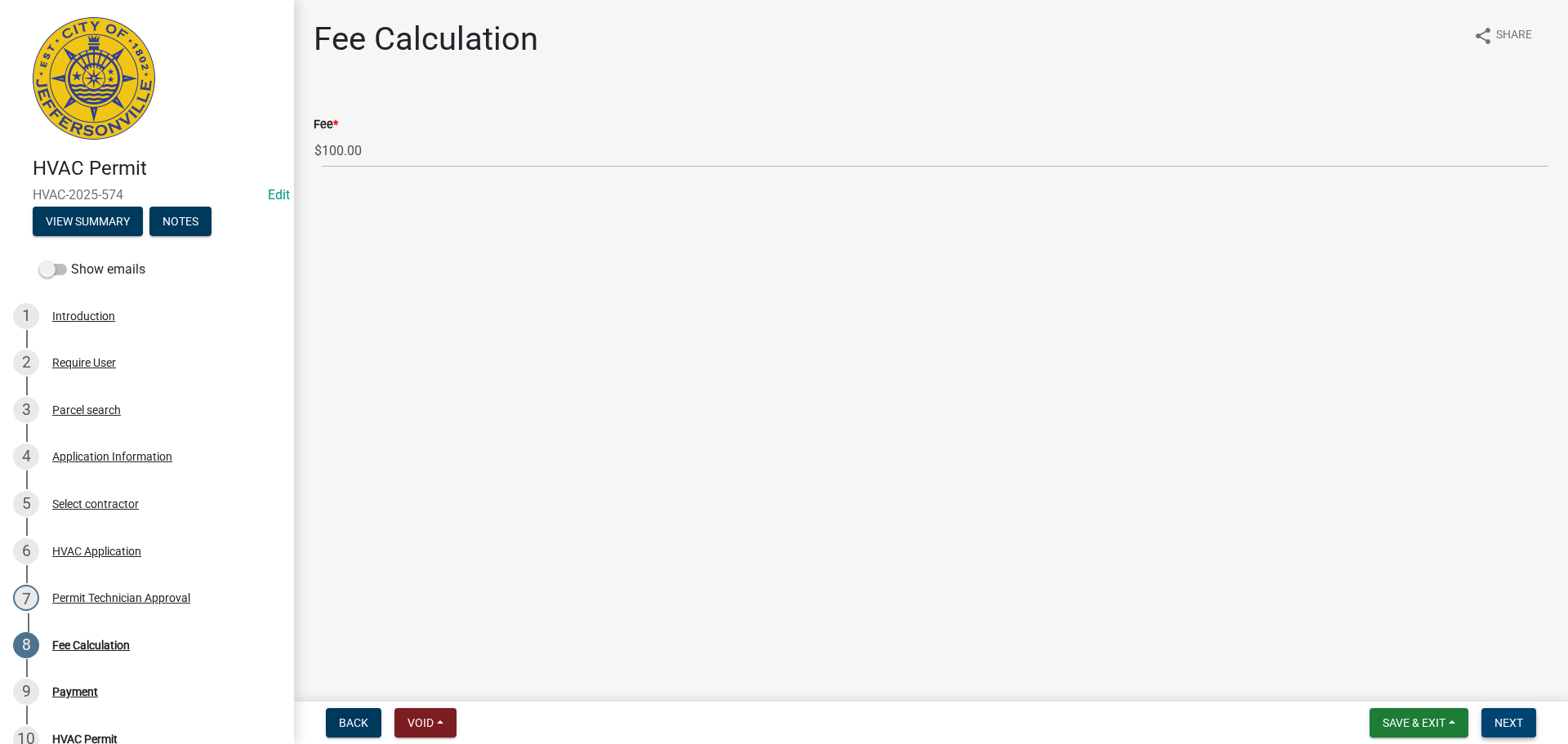
click at [1510, 716] on span "Next" at bounding box center [1509, 723] width 29 height 13
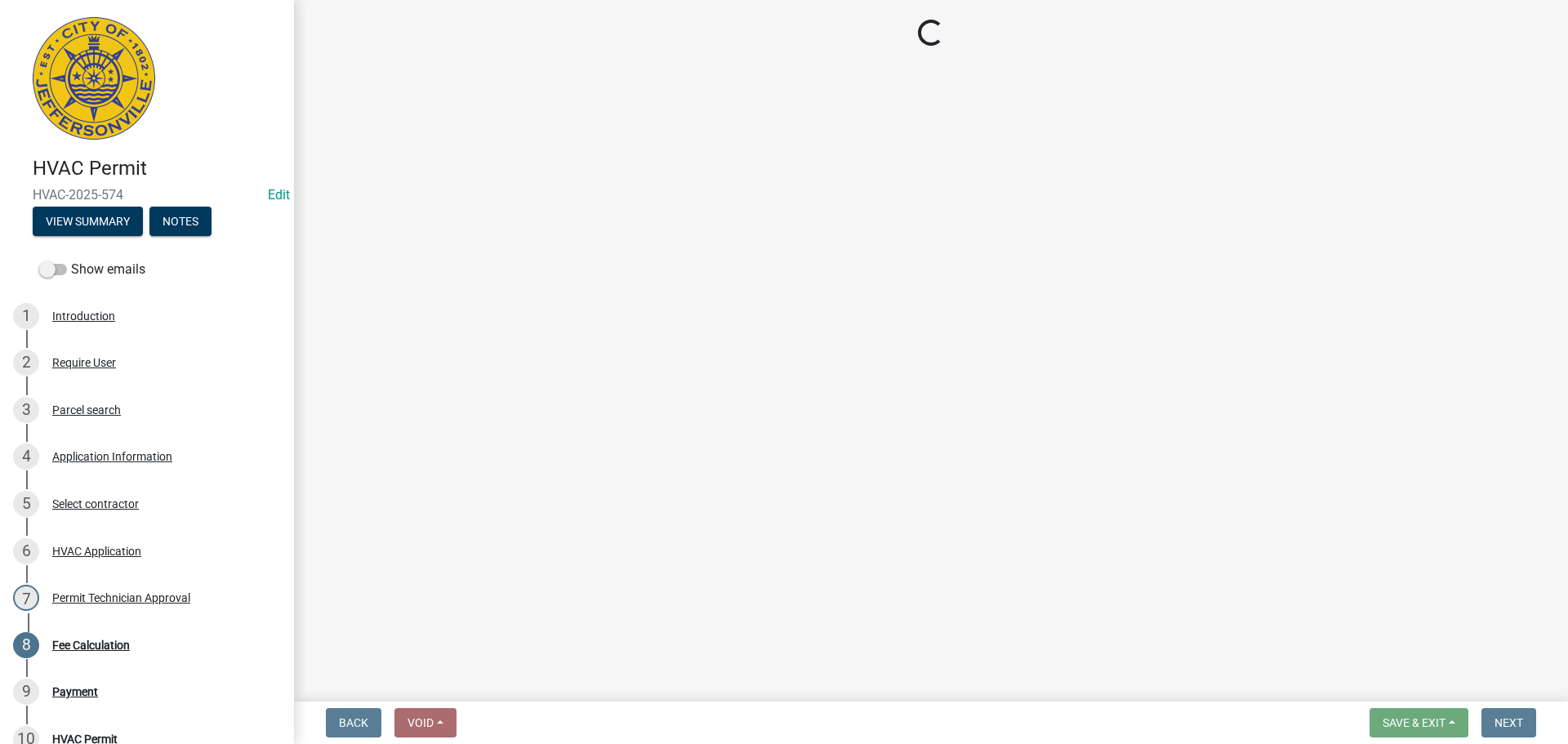
select select "3: 3"
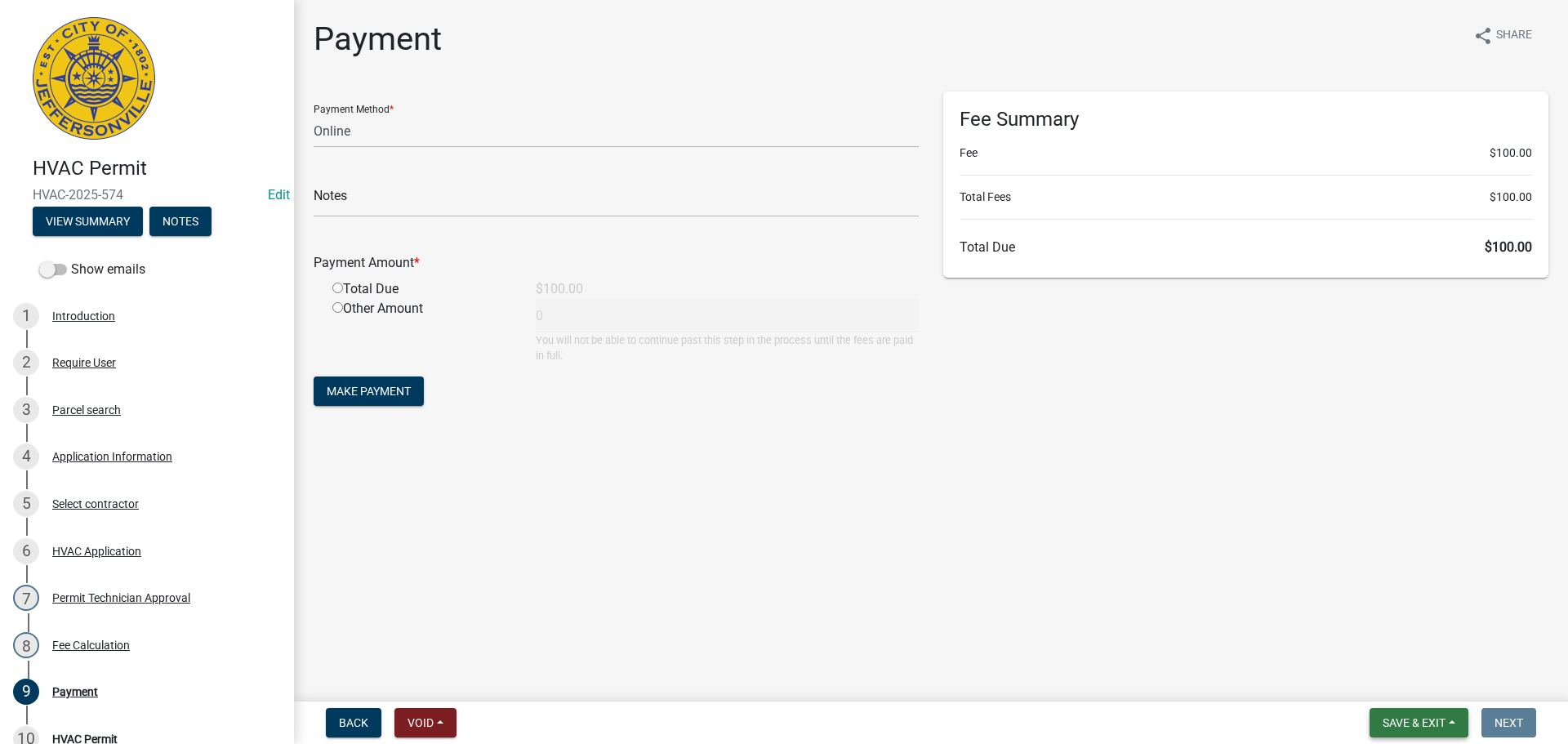
click at [1455, 718] on button "Save & Exit" at bounding box center [1418, 722] width 98 height 30
click at [1448, 685] on button "Save & Exit" at bounding box center [1403, 680] width 131 height 39
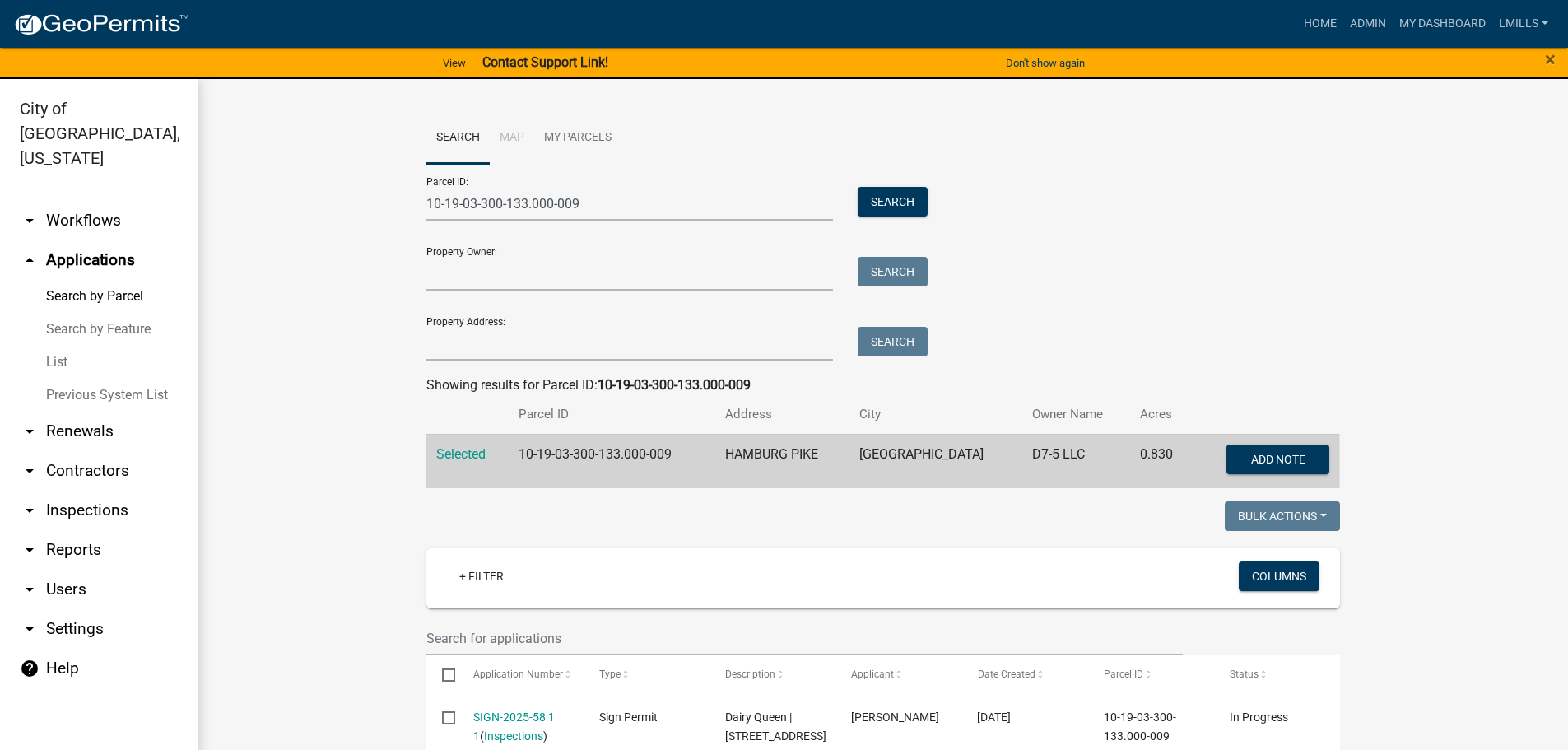
scroll to position [1253, 0]
